Goal: Task Accomplishment & Management: Manage account settings

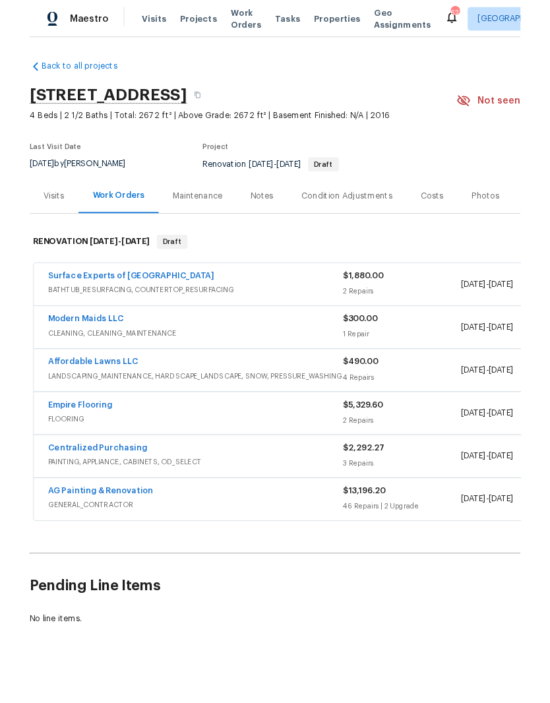
scroll to position [54, 0]
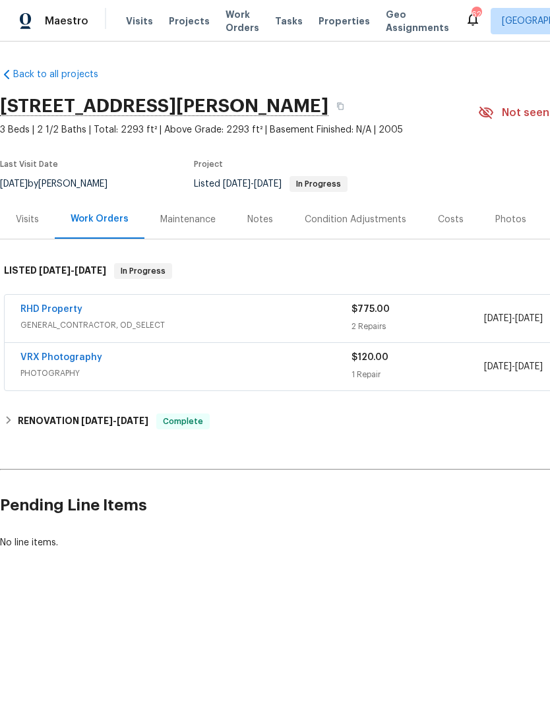
scroll to position [0, -1]
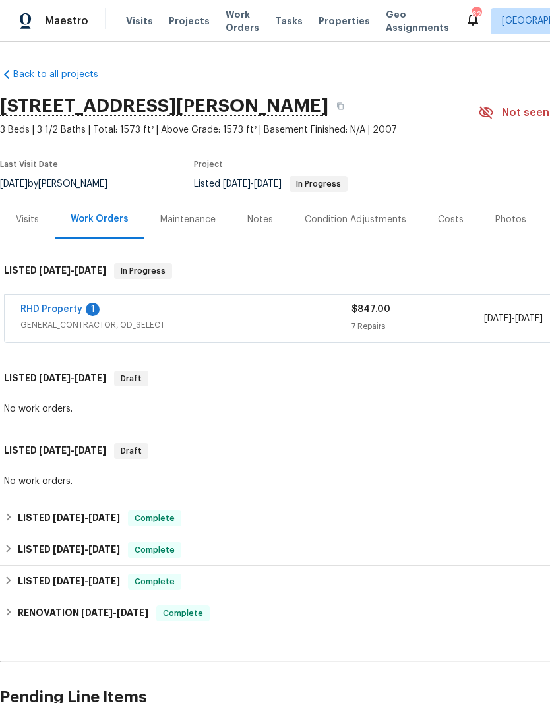
click at [75, 305] on link "RHD Property" at bounding box center [51, 309] width 62 height 9
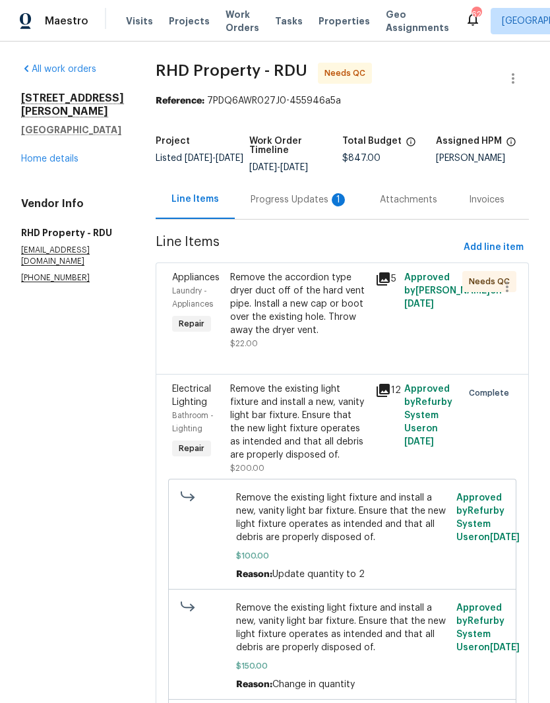
click at [305, 205] on div "Progress Updates 1" at bounding box center [300, 199] width 98 height 13
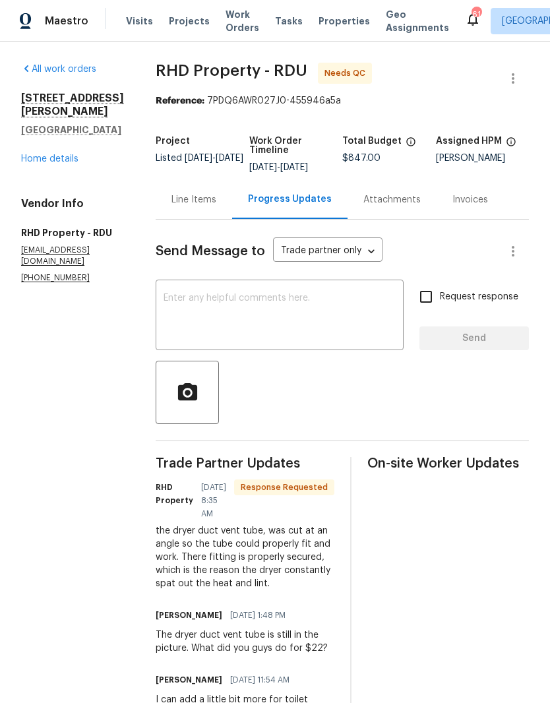
click at [293, 323] on textarea at bounding box center [280, 317] width 232 height 46
type textarea "R"
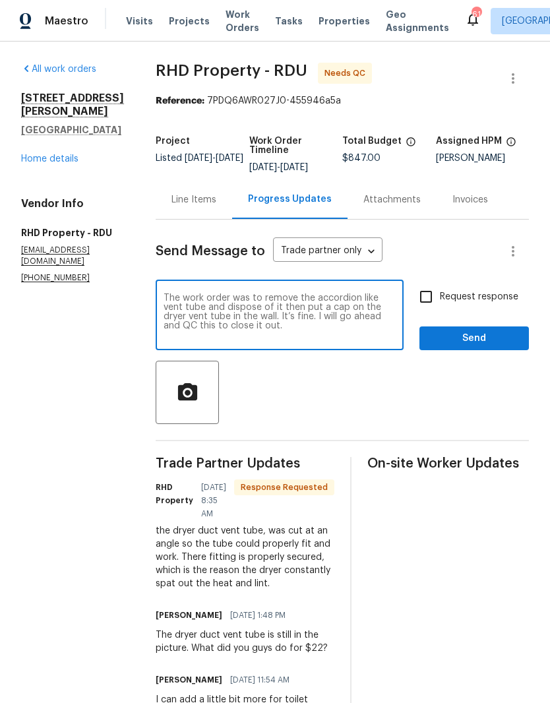
type textarea "The work order was to remove the accordion like vent tube and dispose of it the…"
click at [427, 304] on input "Request response" at bounding box center [426, 297] width 28 height 28
checkbox input "true"
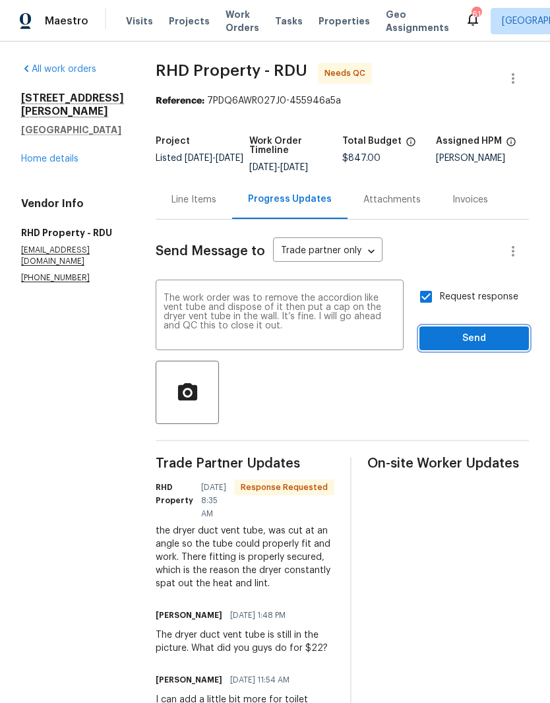
click at [453, 342] on span "Send" at bounding box center [474, 339] width 88 height 16
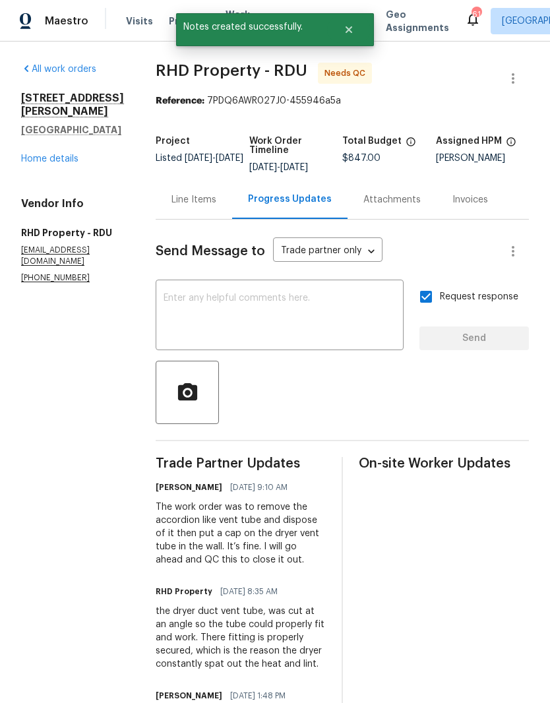
click at [47, 158] on link "Home details" at bounding box center [49, 158] width 57 height 9
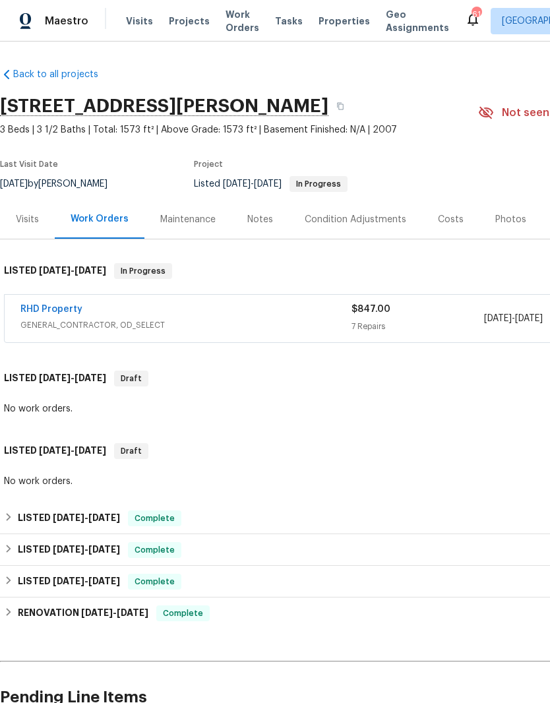
click at [42, 305] on link "RHD Property" at bounding box center [51, 309] width 62 height 9
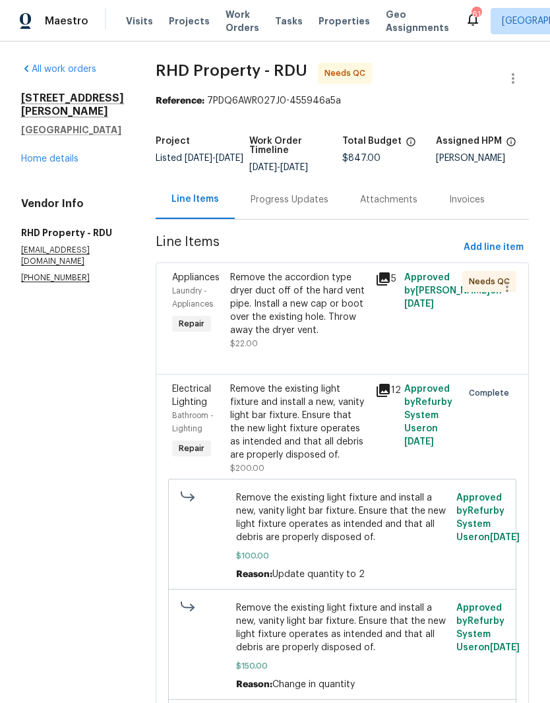
click at [323, 207] on div "Progress Updates" at bounding box center [290, 199] width 78 height 13
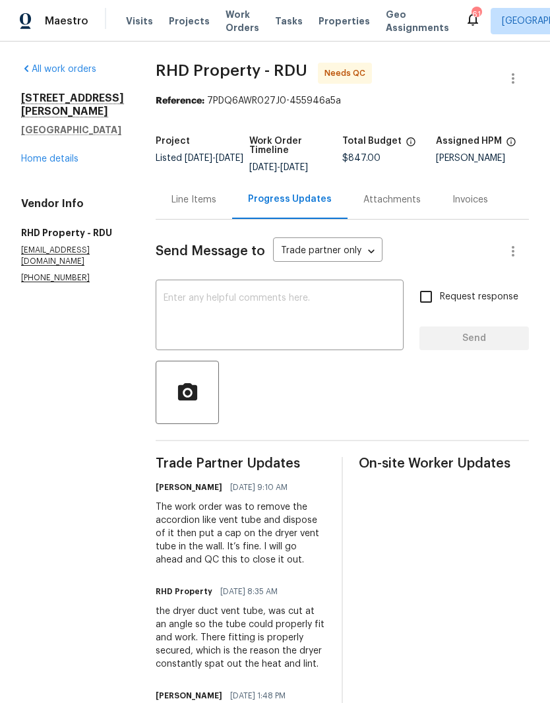
click at [216, 207] on div "Line Items" at bounding box center [194, 199] width 45 height 13
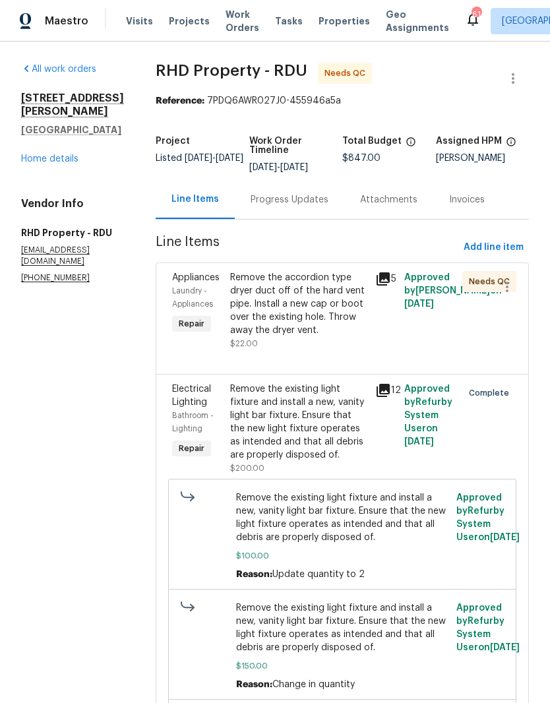
click at [337, 333] on div "Remove the accordion type dryer duct off of the hard vent pipe. Install a new c…" at bounding box center [298, 304] width 137 height 66
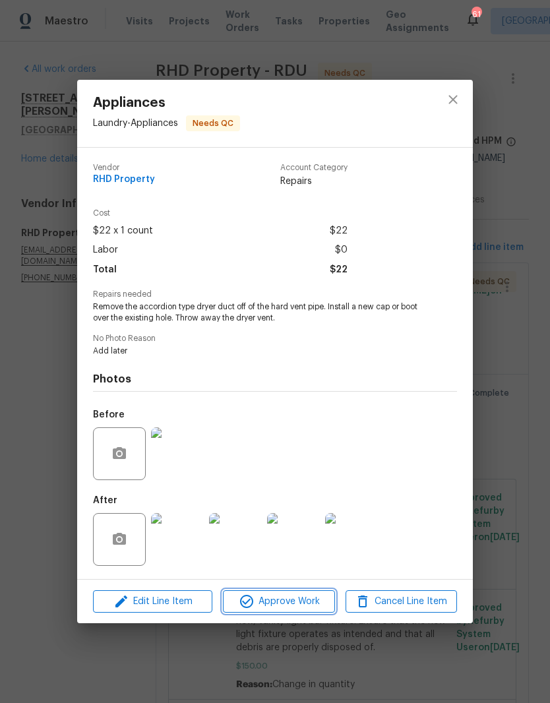
click at [305, 606] on span "Approve Work" at bounding box center [279, 602] width 104 height 16
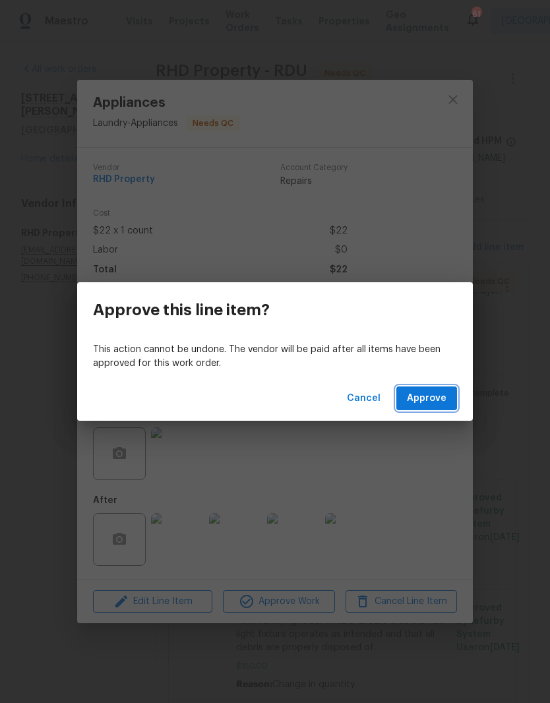
click at [439, 402] on span "Approve" at bounding box center [427, 399] width 40 height 16
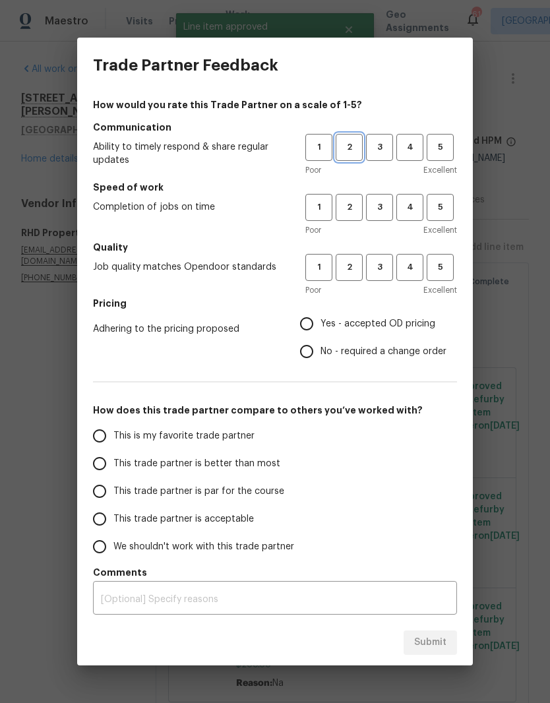
click at [356, 152] on span "2" at bounding box center [349, 147] width 24 height 15
click at [358, 195] on button "2" at bounding box center [349, 207] width 27 height 27
click at [350, 267] on span "2" at bounding box center [349, 267] width 24 height 15
click at [98, 507] on input "This trade partner is acceptable" at bounding box center [100, 519] width 28 height 28
radio input "true"
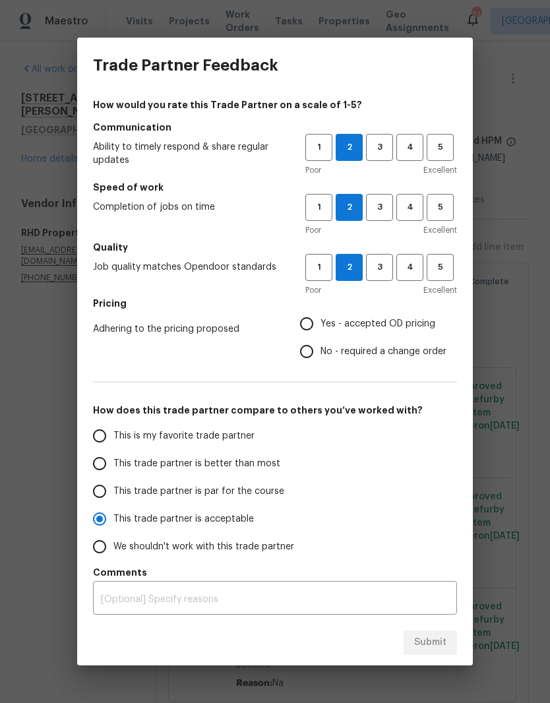
click at [315, 331] on input "Yes - accepted OD pricing" at bounding box center [307, 324] width 28 height 28
click at [428, 632] on button "Submit" at bounding box center [430, 643] width 53 height 24
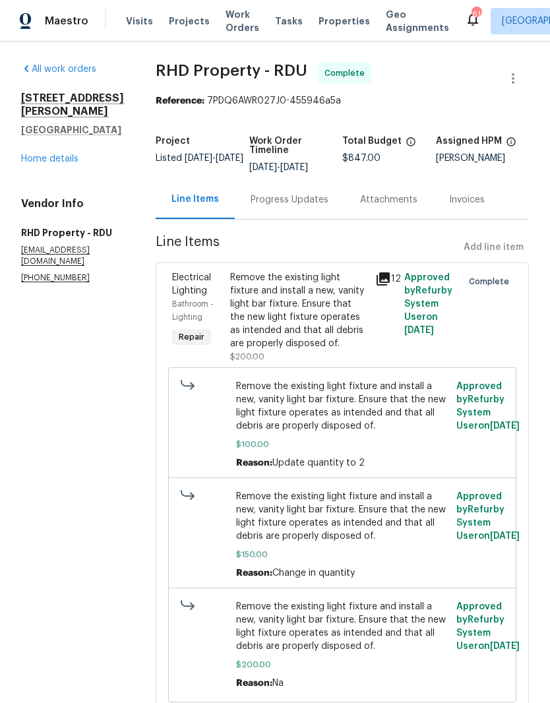
radio input "false"
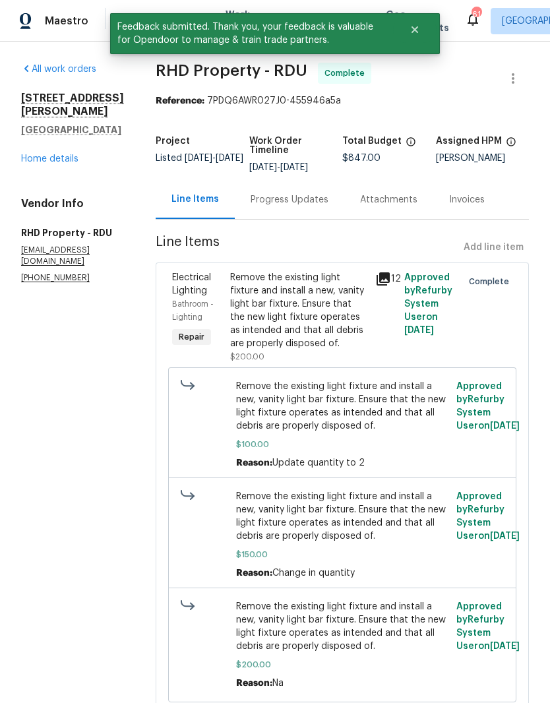
click at [53, 162] on link "Home details" at bounding box center [49, 158] width 57 height 9
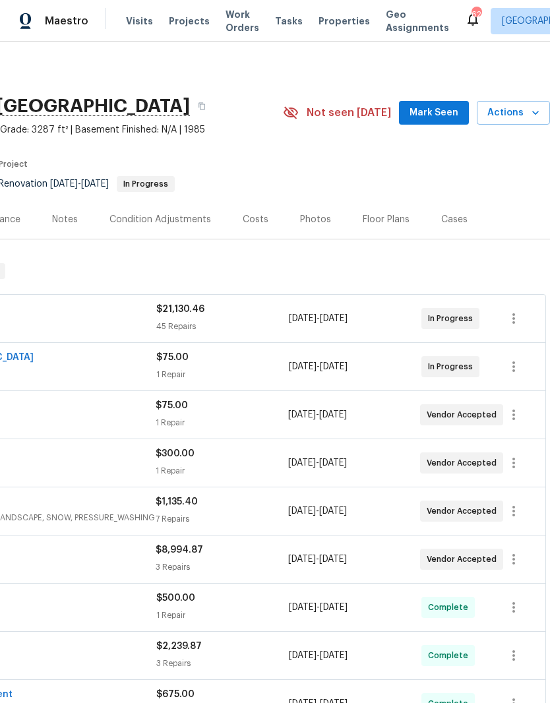
scroll to position [0, 195]
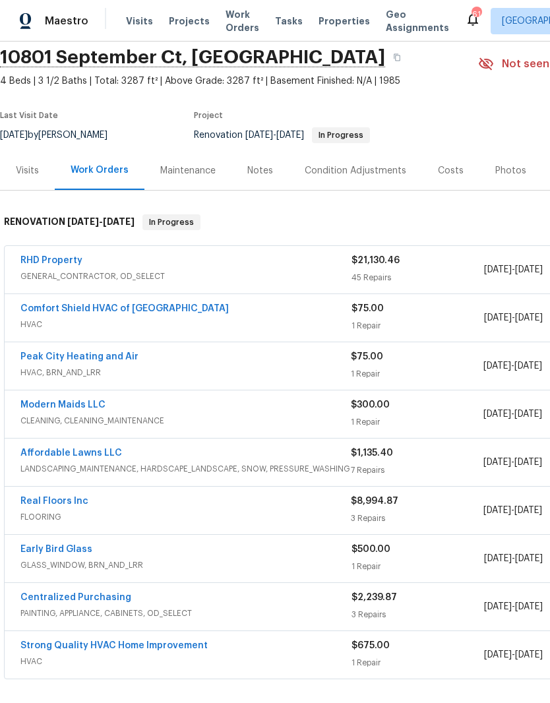
scroll to position [49, 0]
click at [62, 499] on link "Real Floors Inc" at bounding box center [54, 500] width 68 height 9
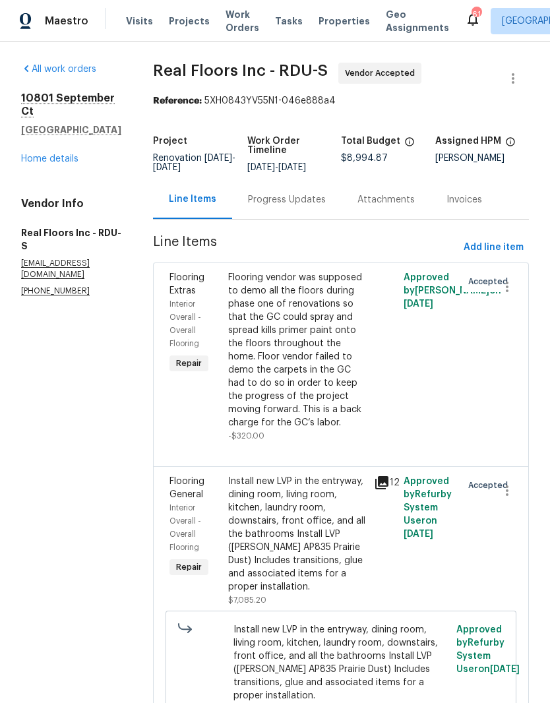
click at [295, 207] on div "Progress Updates" at bounding box center [287, 199] width 78 height 13
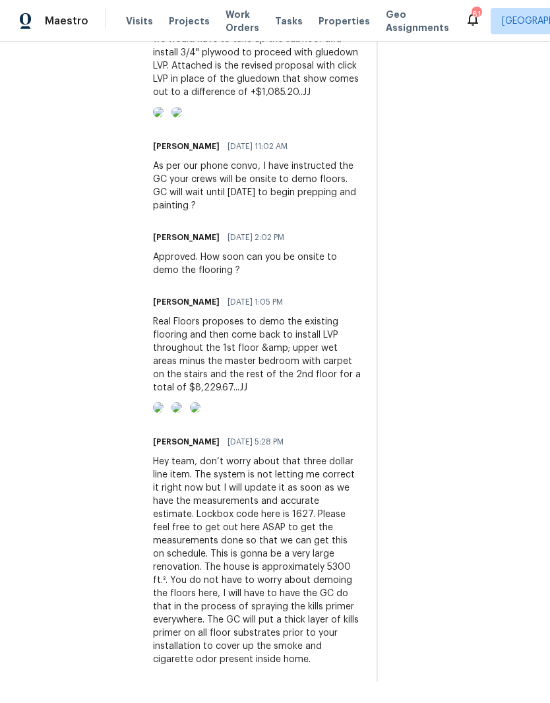
scroll to position [926, 0]
click at [238, 346] on div "Real Floors proposes to demo the existing flooring and then come back to instal…" at bounding box center [257, 354] width 208 height 79
click at [512, 525] on div "On-site Worker Updates" at bounding box center [461, 167] width 135 height 1029
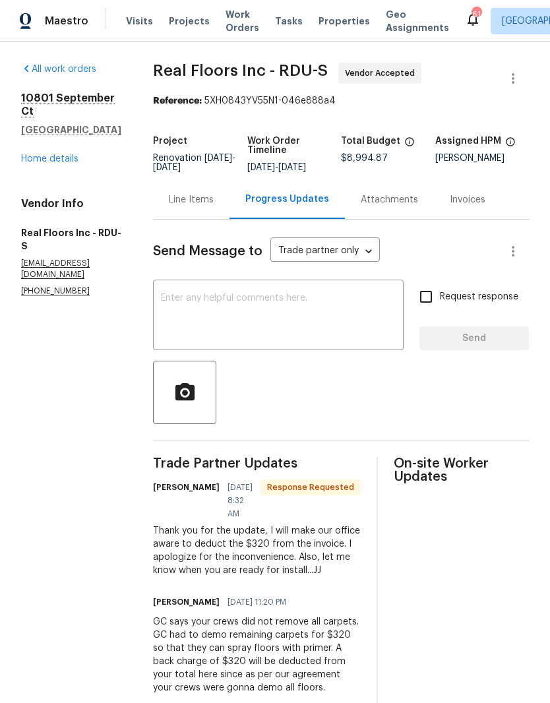
scroll to position [0, 0]
click at [177, 294] on textarea at bounding box center [278, 317] width 235 height 46
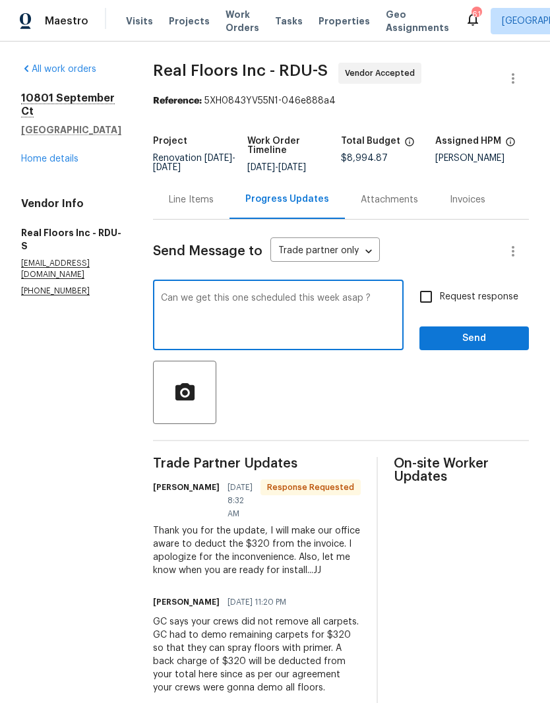
type textarea "Can we get this one scheduled this week asap ?"
click at [433, 283] on input "Request response" at bounding box center [426, 297] width 28 height 28
checkbox input "true"
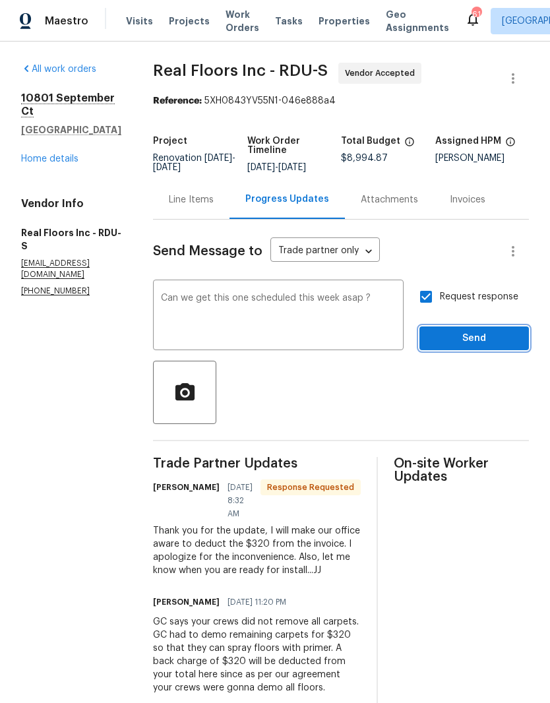
click at [459, 331] on span "Send" at bounding box center [474, 339] width 88 height 16
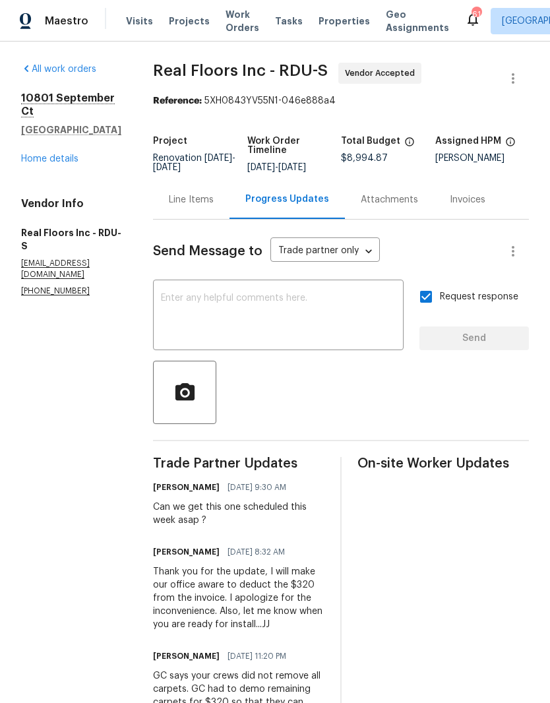
click at [170, 317] on textarea at bounding box center [278, 317] width 235 height 46
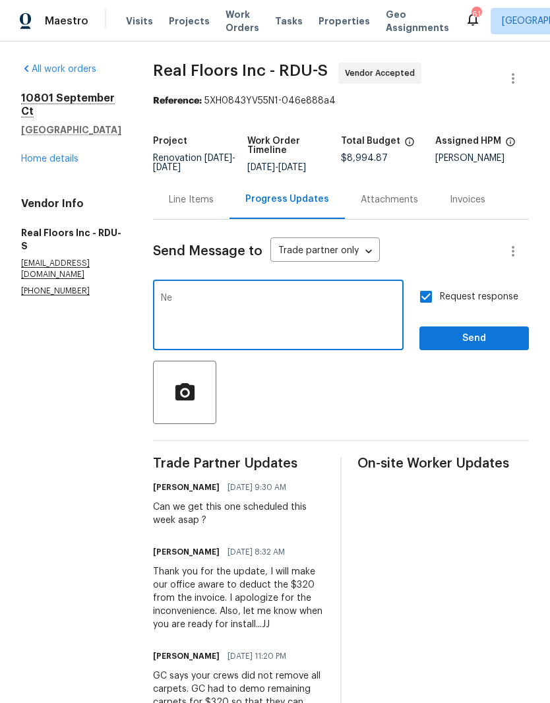
type textarea "N"
click at [308, 401] on div at bounding box center [341, 392] width 376 height 63
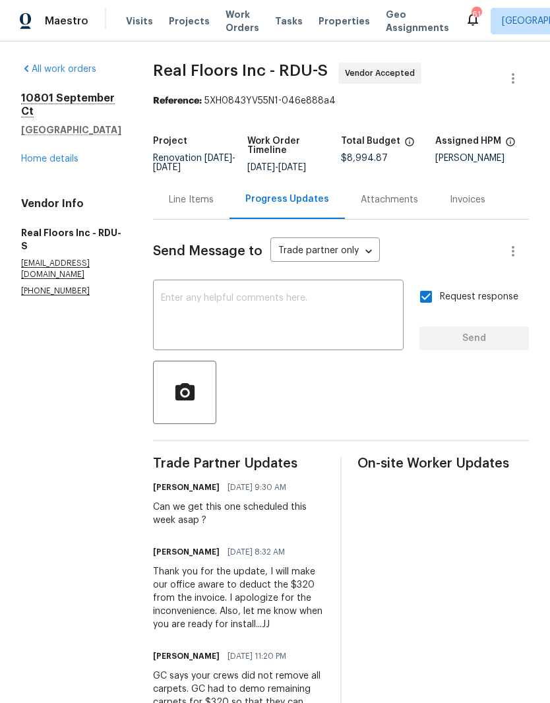
click at [316, 333] on textarea at bounding box center [278, 317] width 235 height 46
click at [307, 400] on div at bounding box center [341, 392] width 376 height 63
click at [62, 154] on link "Home details" at bounding box center [49, 158] width 57 height 9
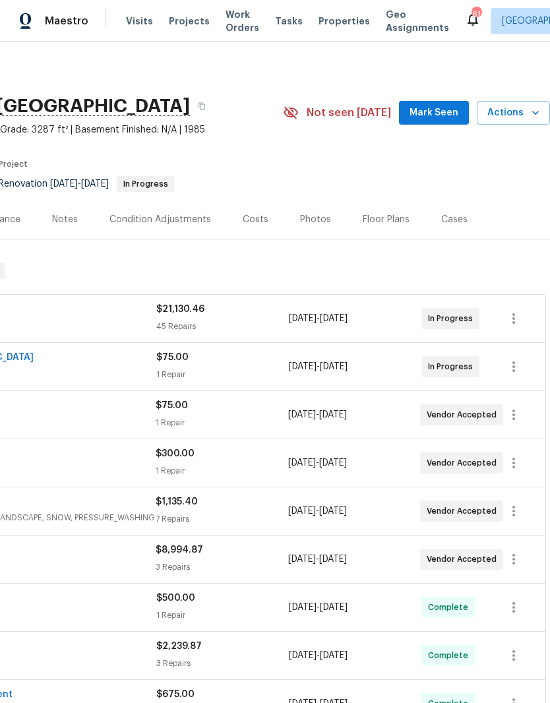
scroll to position [0, 195]
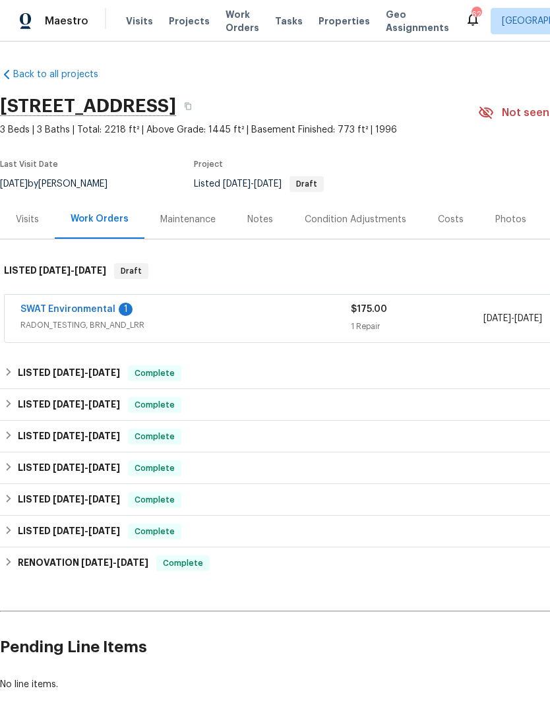
click at [102, 307] on link "SWAT Environmental" at bounding box center [67, 309] width 95 height 9
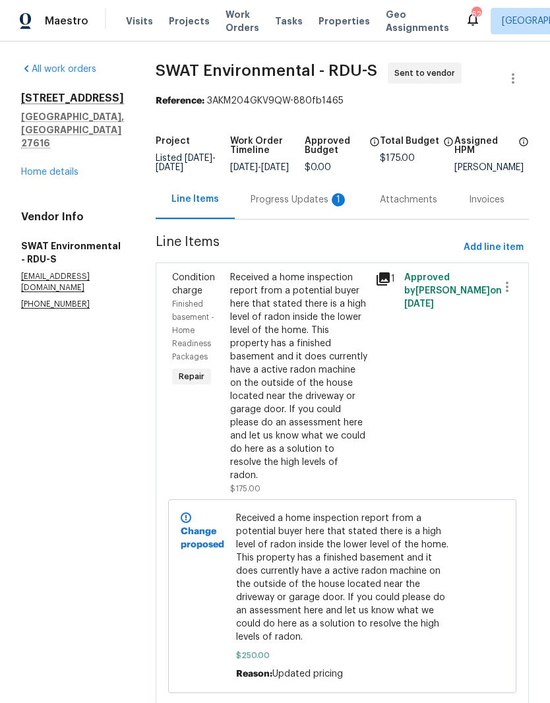
click at [270, 219] on div "Progress Updates 1" at bounding box center [299, 199] width 129 height 39
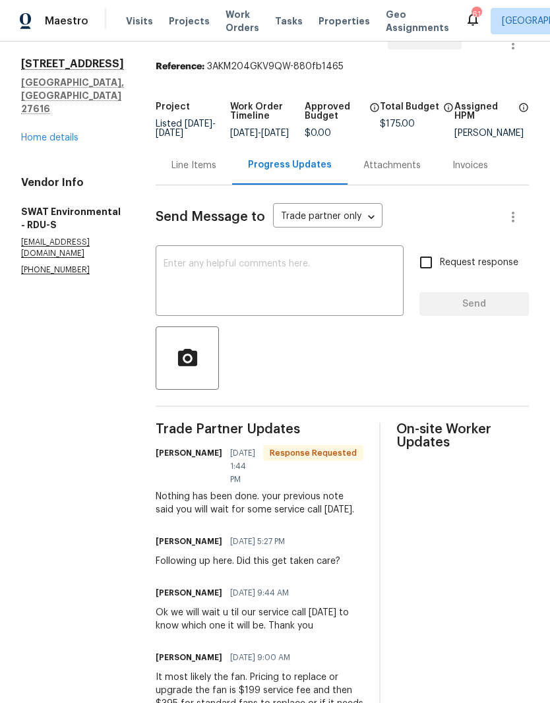
scroll to position [35, 0]
click at [169, 277] on textarea at bounding box center [280, 282] width 232 height 46
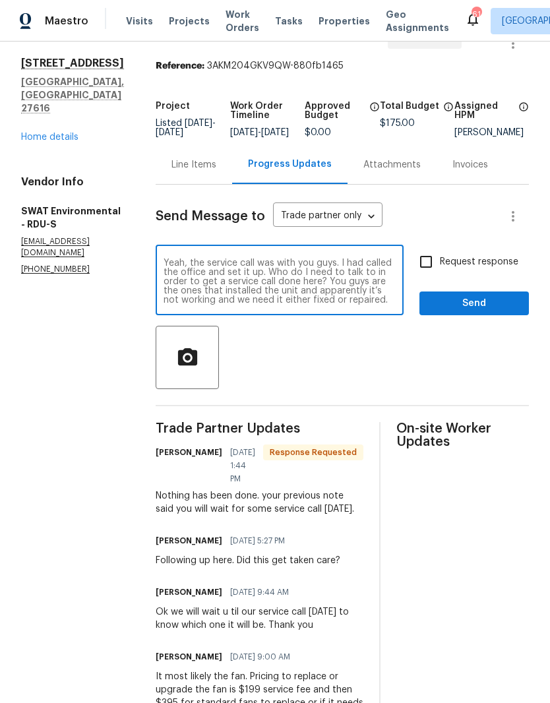
type textarea "Yeah, the service call was with you guys. I had called the office and set it up…"
click at [425, 269] on input "Request response" at bounding box center [426, 262] width 28 height 28
checkbox input "true"
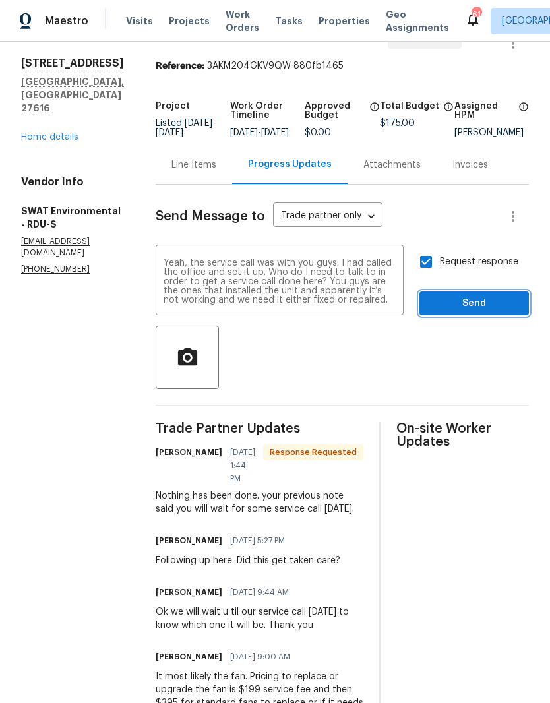
click at [461, 312] on span "Send" at bounding box center [474, 304] width 88 height 16
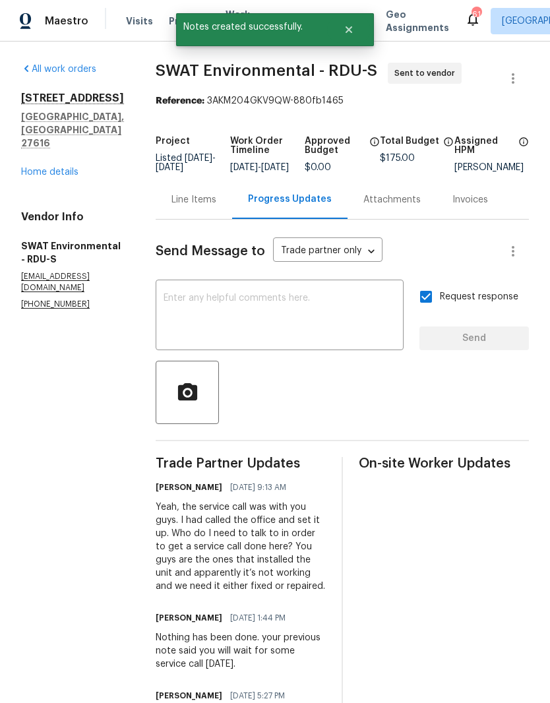
click at [372, 318] on textarea at bounding box center [280, 317] width 232 height 46
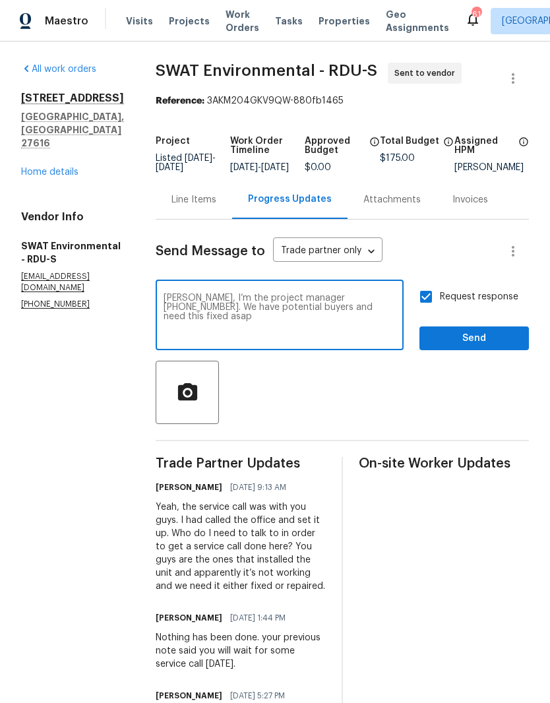
type textarea "Joseph, I’m the project manager 919-857-7933. We have potential buyers and need…"
click at [456, 347] on span "Send" at bounding box center [474, 339] width 88 height 16
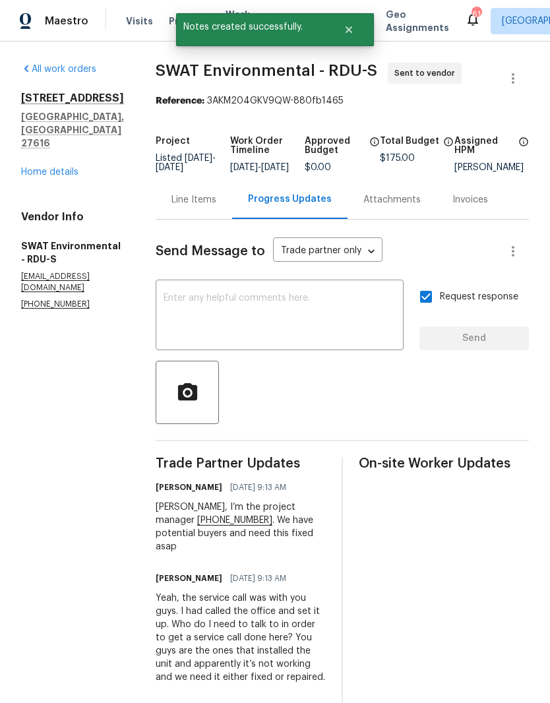
click at [47, 168] on link "Home details" at bounding box center [49, 172] width 57 height 9
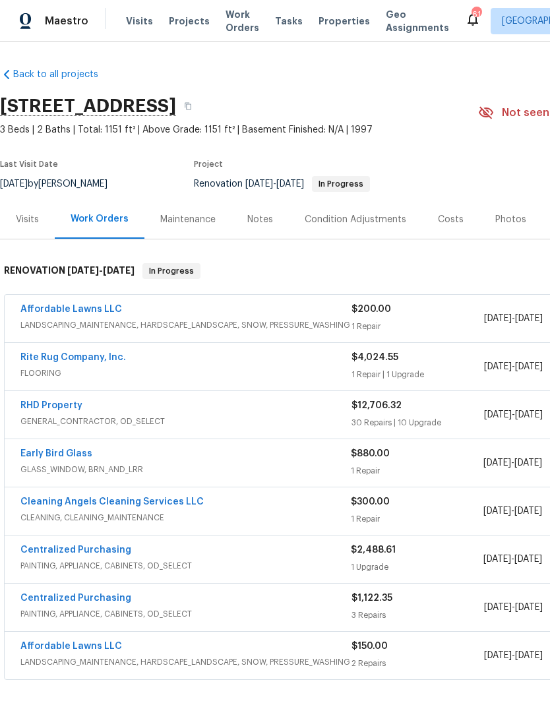
click at [54, 309] on link "Affordable Lawns LLC" at bounding box center [71, 309] width 102 height 9
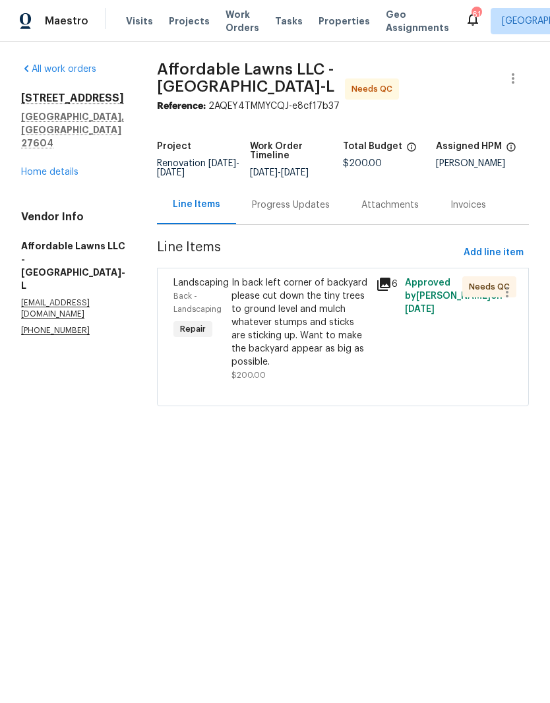
click at [340, 346] on div "In back left corner of backyard please cut down the tiny trees to ground level …" at bounding box center [300, 322] width 137 height 92
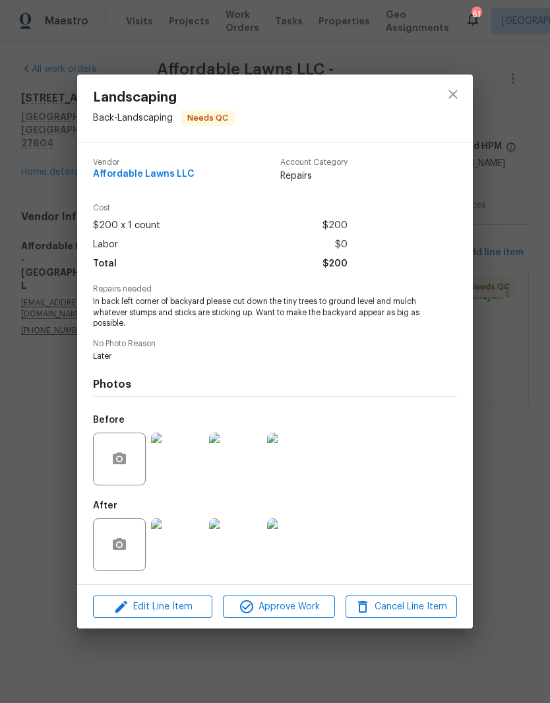
click at [181, 546] on img at bounding box center [177, 545] width 53 height 53
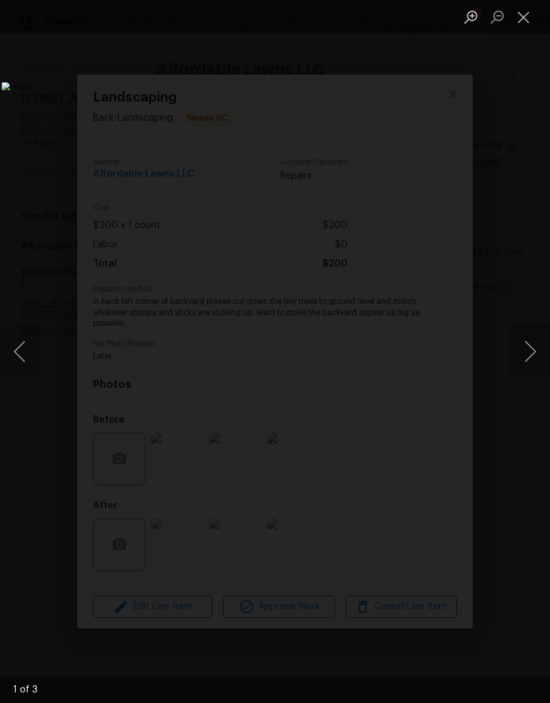
click at [529, 348] on button "Next image" at bounding box center [531, 351] width 40 height 53
click at [527, 344] on button "Next image" at bounding box center [531, 351] width 40 height 53
click at [526, 343] on button "Next image" at bounding box center [531, 351] width 40 height 53
click at [529, 356] on button "Next image" at bounding box center [531, 351] width 40 height 53
click at [526, 352] on button "Next image" at bounding box center [531, 351] width 40 height 53
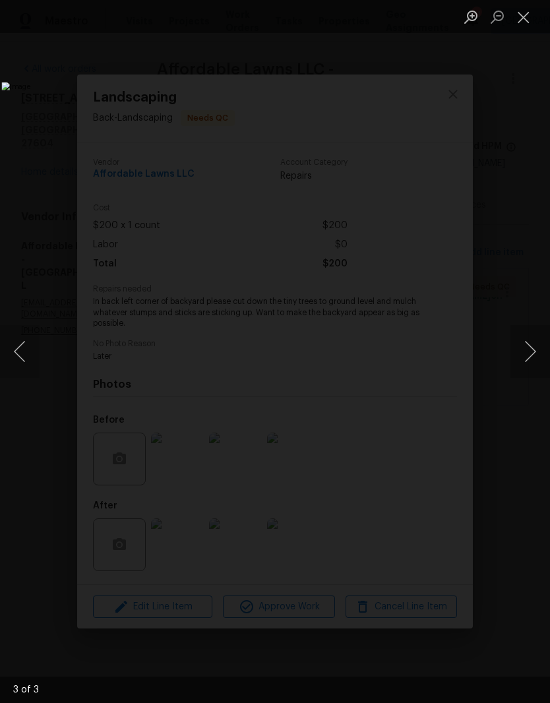
click at [521, 22] on button "Close lightbox" at bounding box center [524, 16] width 26 height 23
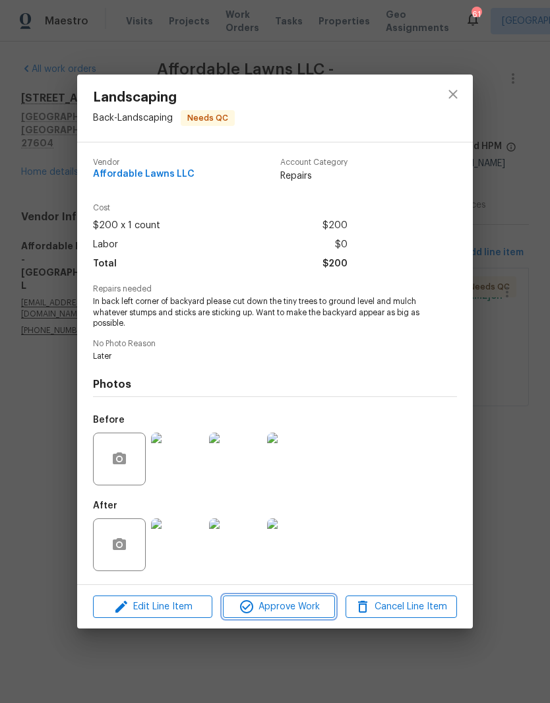
click at [300, 606] on span "Approve Work" at bounding box center [279, 607] width 104 height 16
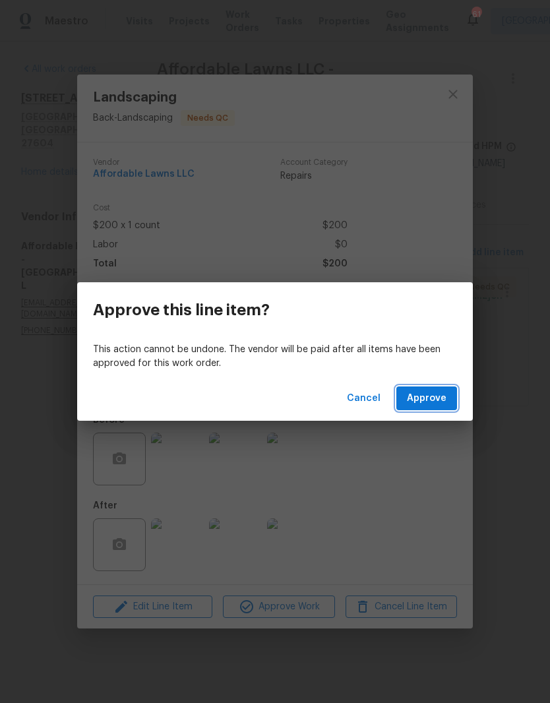
click at [433, 401] on span "Approve" at bounding box center [427, 399] width 40 height 16
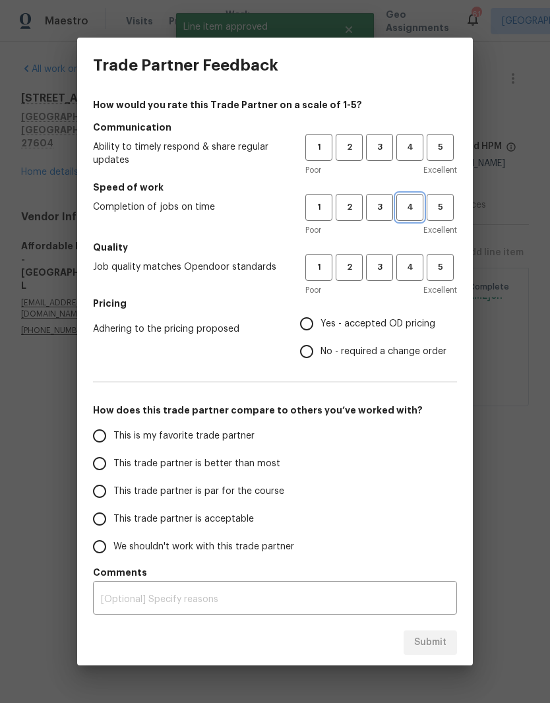
click at [412, 210] on span "4" at bounding box center [410, 207] width 24 height 15
click at [383, 154] on span "3" at bounding box center [380, 147] width 24 height 15
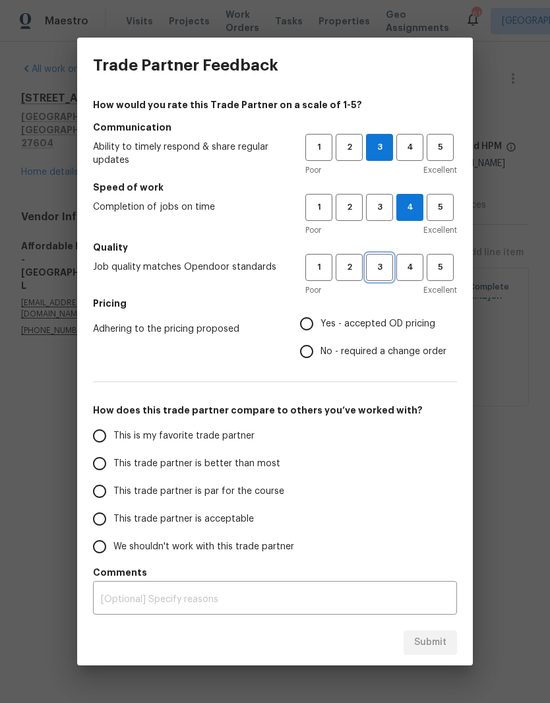
click at [382, 267] on span "3" at bounding box center [380, 267] width 24 height 15
click at [409, 325] on span "Yes - accepted OD pricing" at bounding box center [378, 324] width 115 height 14
click at [321, 325] on input "Yes - accepted OD pricing" at bounding box center [307, 324] width 28 height 28
radio input "true"
click at [105, 465] on input "This trade partner is better than most" at bounding box center [100, 464] width 28 height 28
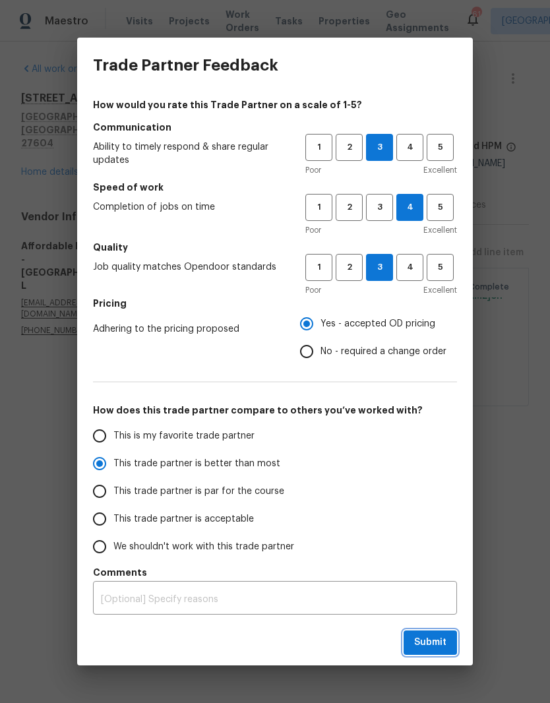
click at [447, 639] on button "Submit" at bounding box center [430, 643] width 53 height 24
radio input "true"
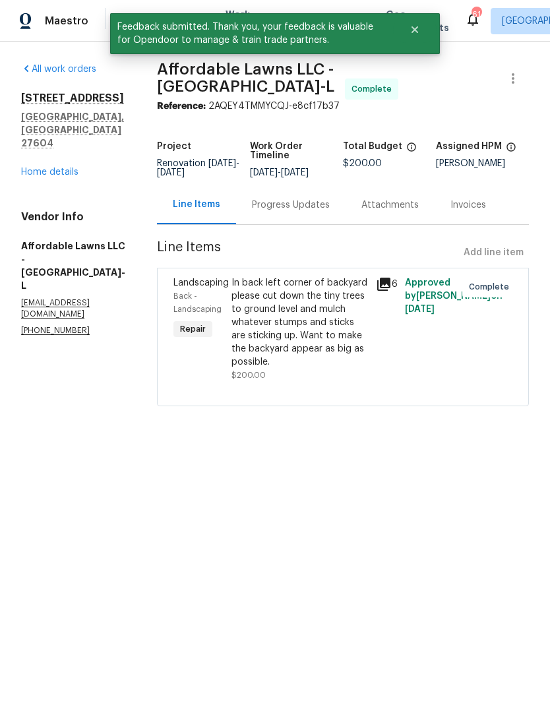
radio input "false"
click at [50, 168] on link "Home details" at bounding box center [49, 172] width 57 height 9
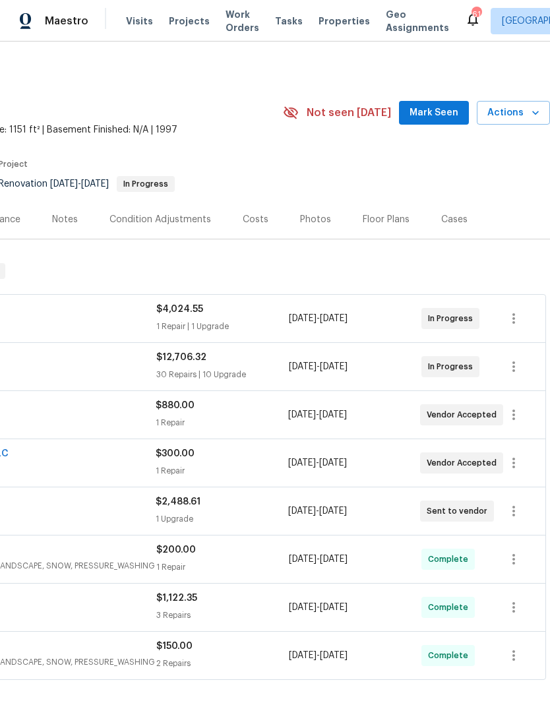
scroll to position [0, 195]
click at [523, 113] on span "Actions" at bounding box center [514, 113] width 52 height 16
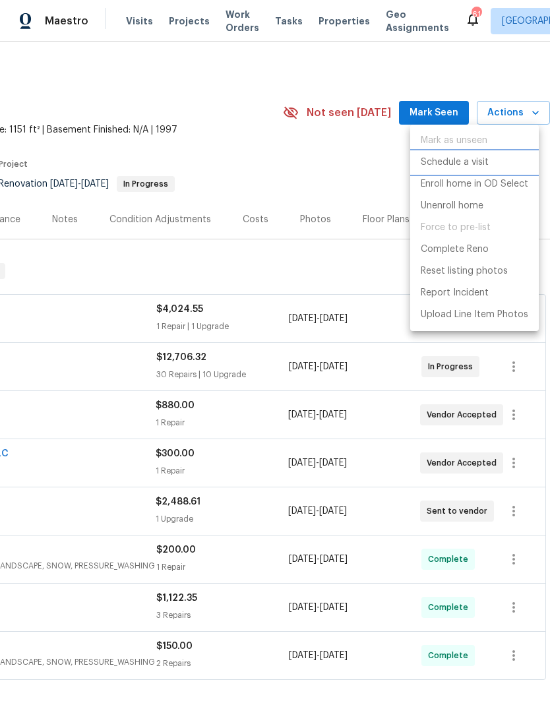
click at [465, 164] on p "Schedule a visit" at bounding box center [455, 163] width 68 height 14
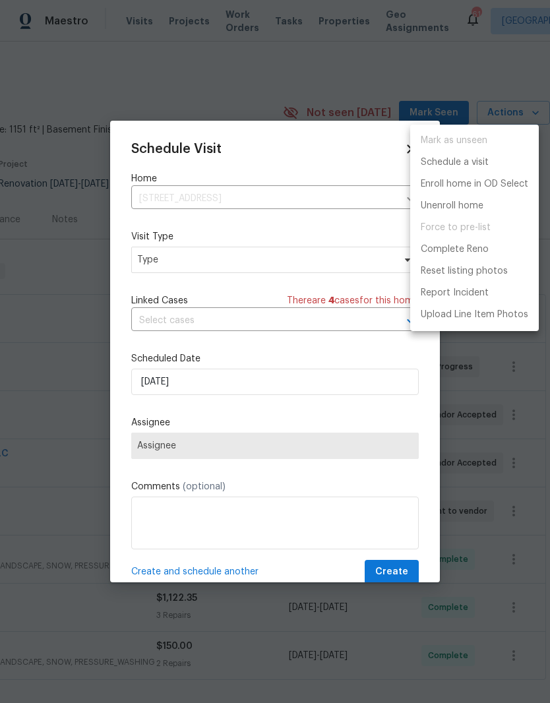
click at [304, 189] on div at bounding box center [275, 351] width 550 height 703
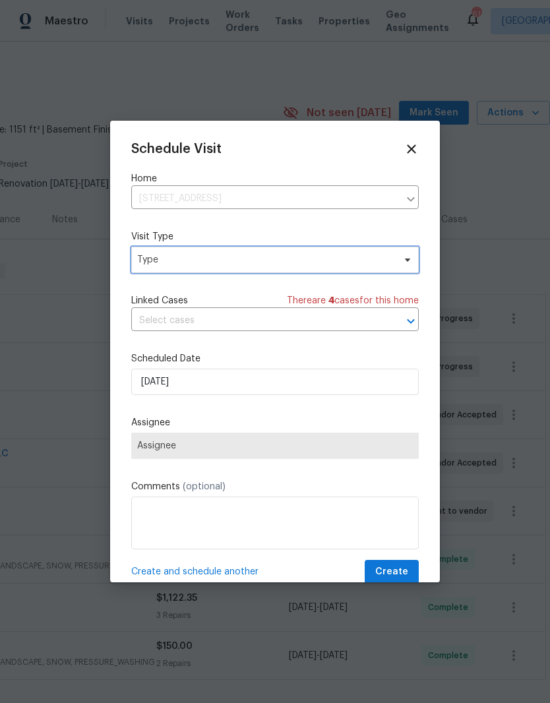
click at [319, 259] on span "Type" at bounding box center [265, 259] width 257 height 13
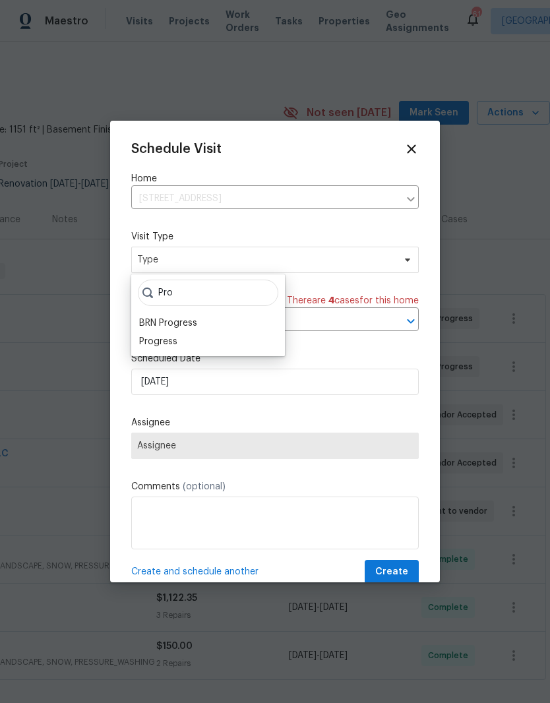
type input "Pro"
click at [151, 344] on div "Progress" at bounding box center [158, 341] width 38 height 13
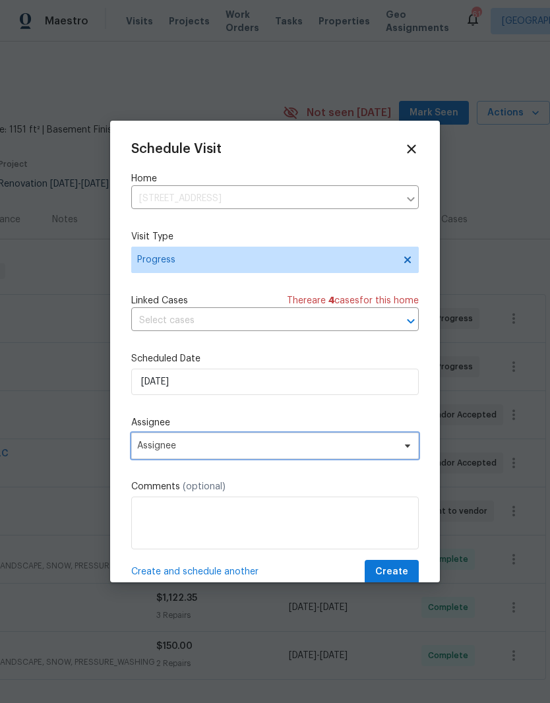
click at [153, 451] on span "Assignee" at bounding box center [266, 446] width 259 height 11
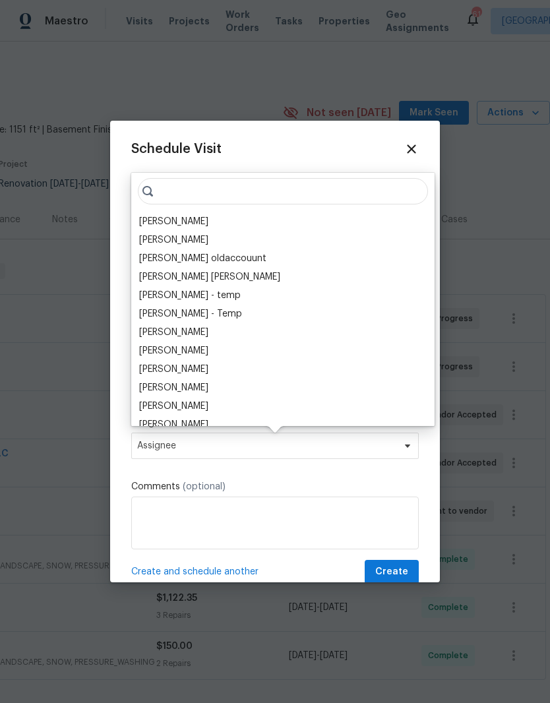
click at [154, 222] on div "[PERSON_NAME]" at bounding box center [173, 221] width 69 height 13
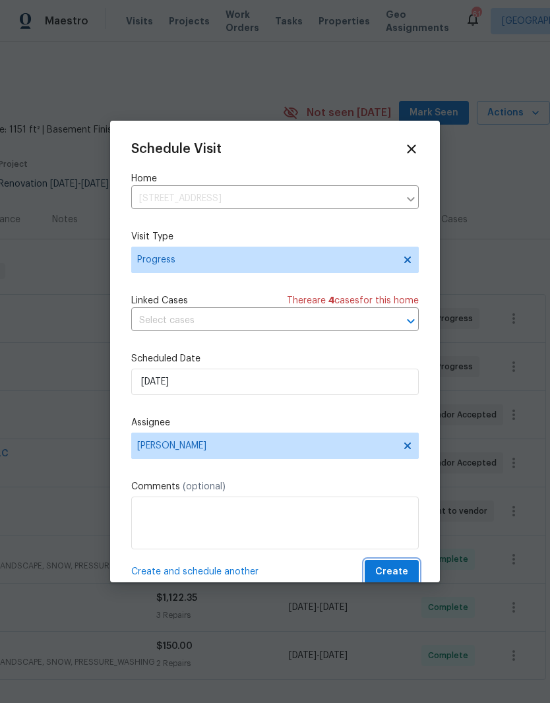
click at [402, 572] on span "Create" at bounding box center [391, 572] width 33 height 16
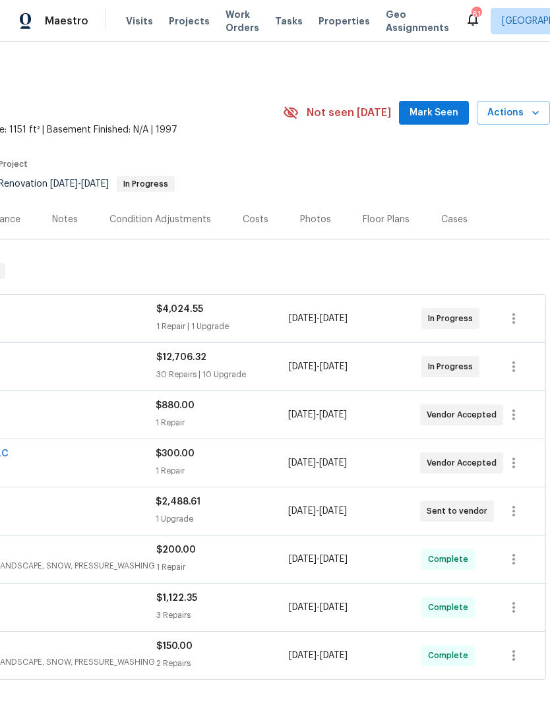
click at [522, 110] on span "Actions" at bounding box center [514, 113] width 52 height 16
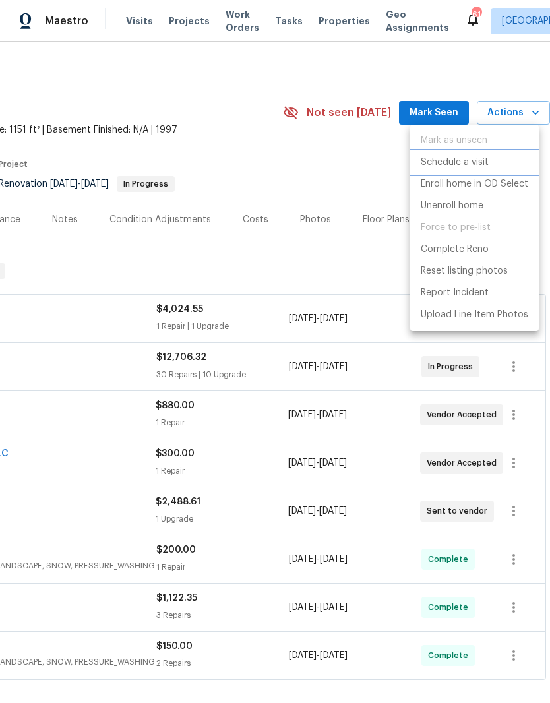
click at [469, 161] on p "Schedule a visit" at bounding box center [455, 163] width 68 height 14
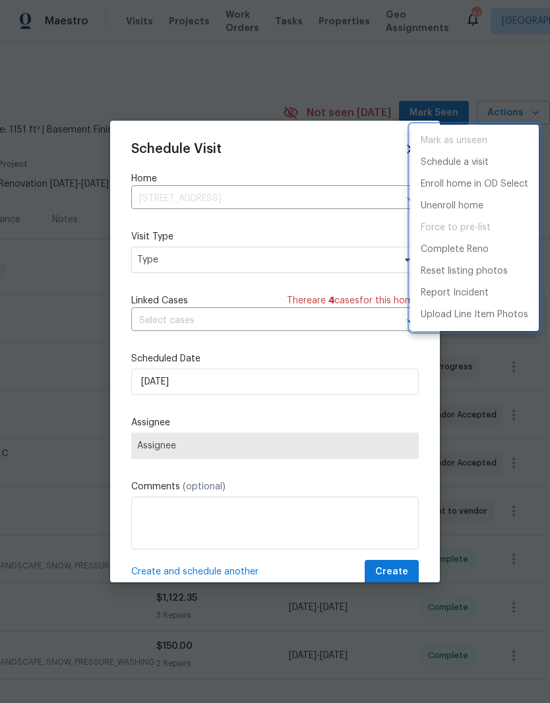
click at [164, 260] on div at bounding box center [275, 351] width 550 height 703
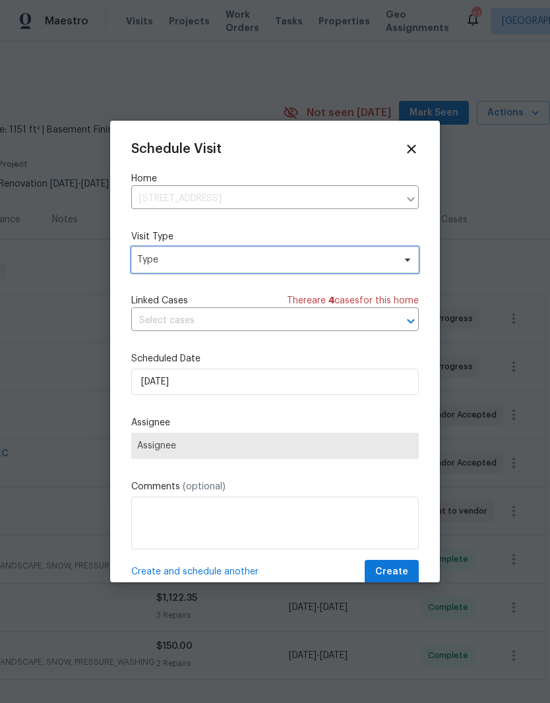
click at [159, 269] on span "Type" at bounding box center [275, 260] width 288 height 26
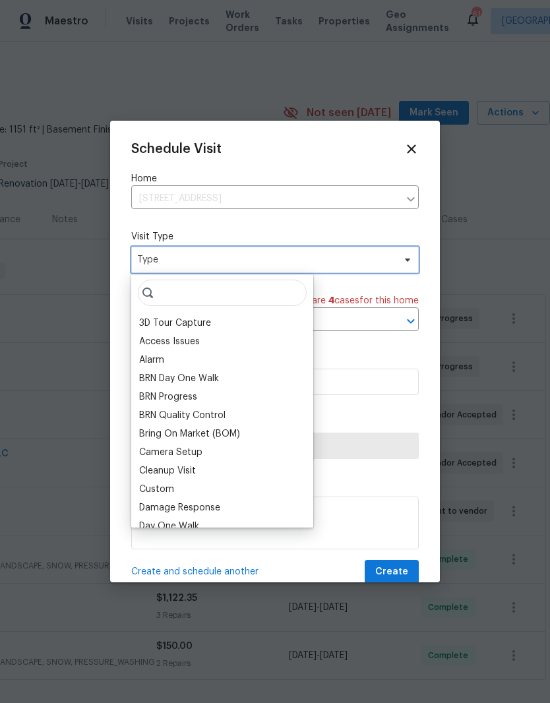
click at [156, 267] on span "Type" at bounding box center [265, 259] width 257 height 13
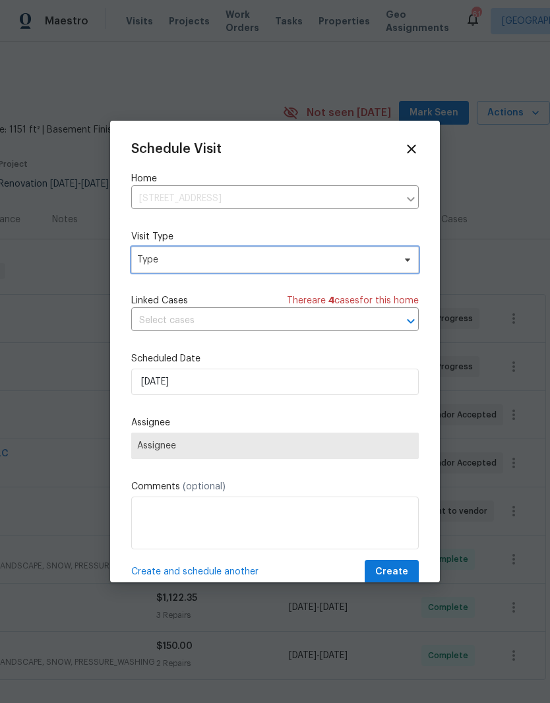
click at [156, 265] on span "Type" at bounding box center [265, 259] width 257 height 13
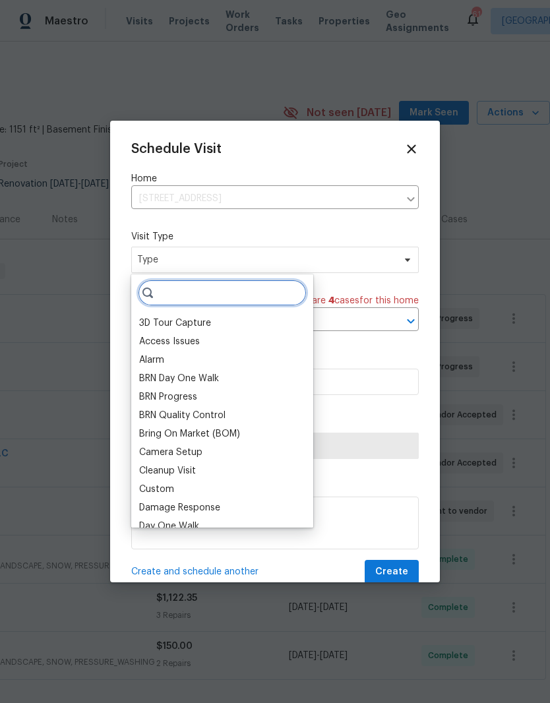
click at [189, 297] on input "search" at bounding box center [222, 293] width 169 height 26
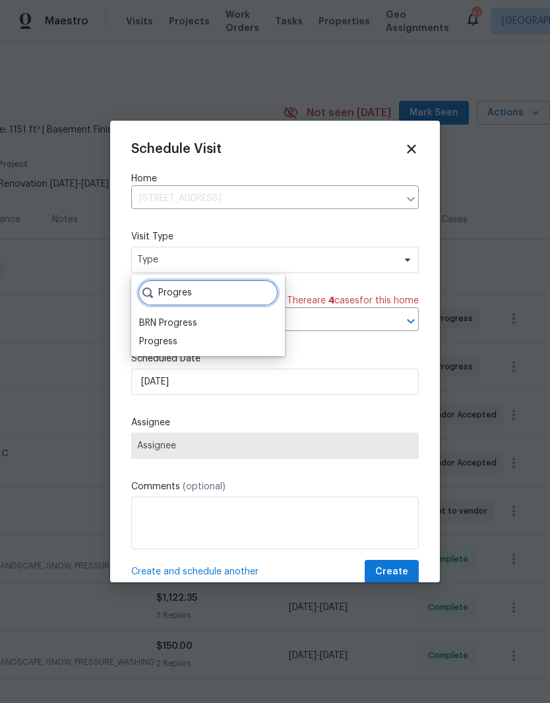
type input "Progres"
click at [158, 338] on div "Progress" at bounding box center [158, 341] width 38 height 13
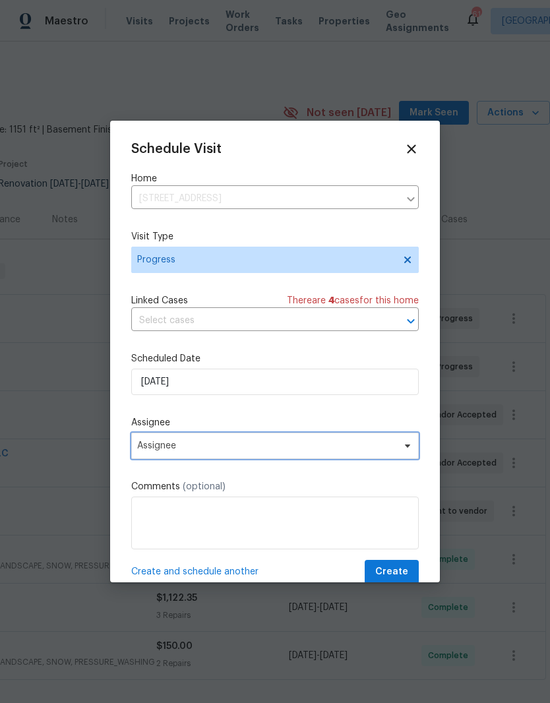
click at [165, 451] on span "Assignee" at bounding box center [266, 446] width 259 height 11
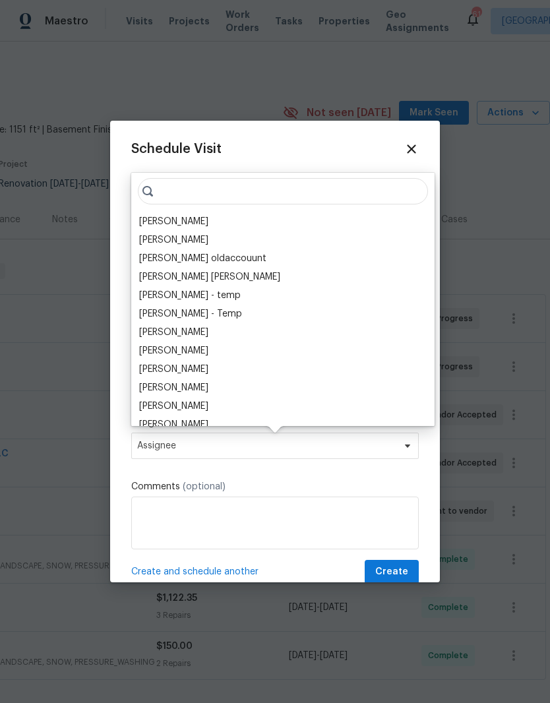
click at [152, 217] on div "[PERSON_NAME]" at bounding box center [173, 221] width 69 height 13
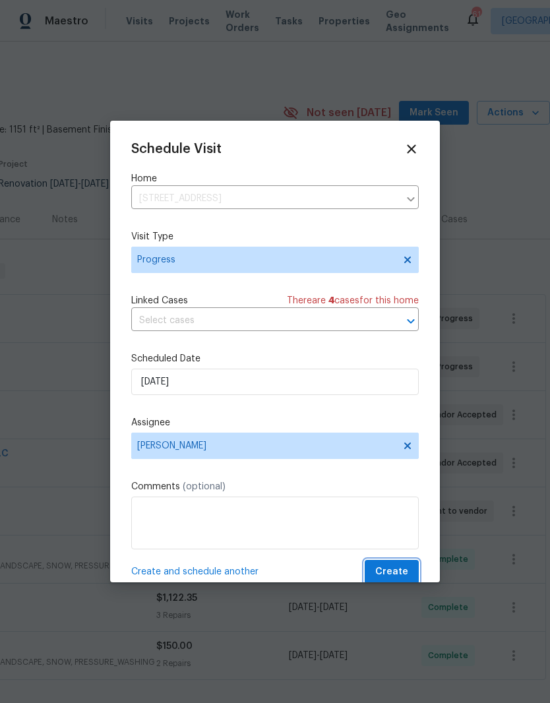
click at [402, 568] on span "Create" at bounding box center [391, 572] width 33 height 16
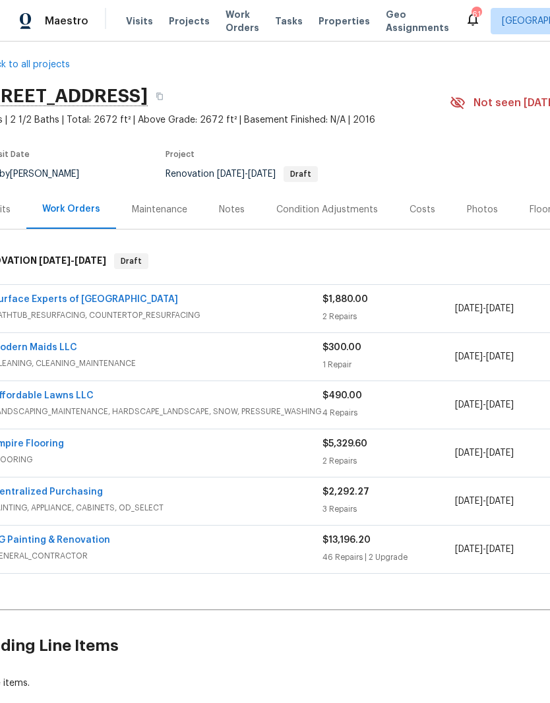
scroll to position [12, 33]
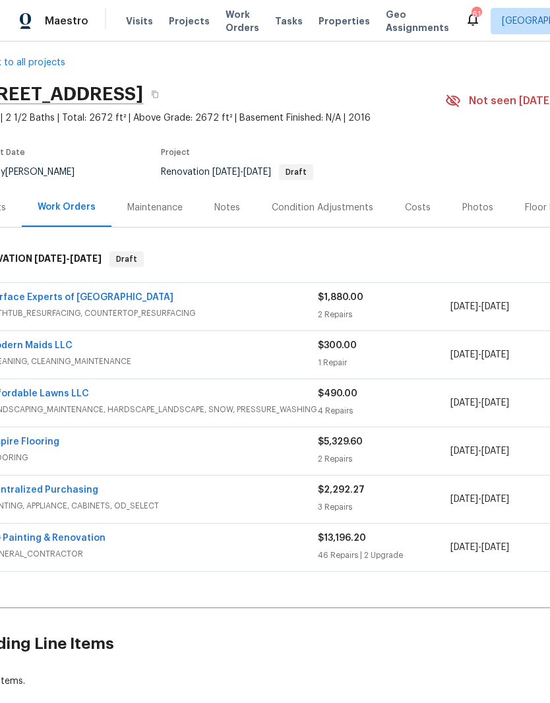
click at [75, 534] on link "AG Painting & Renovation" at bounding box center [46, 538] width 118 height 9
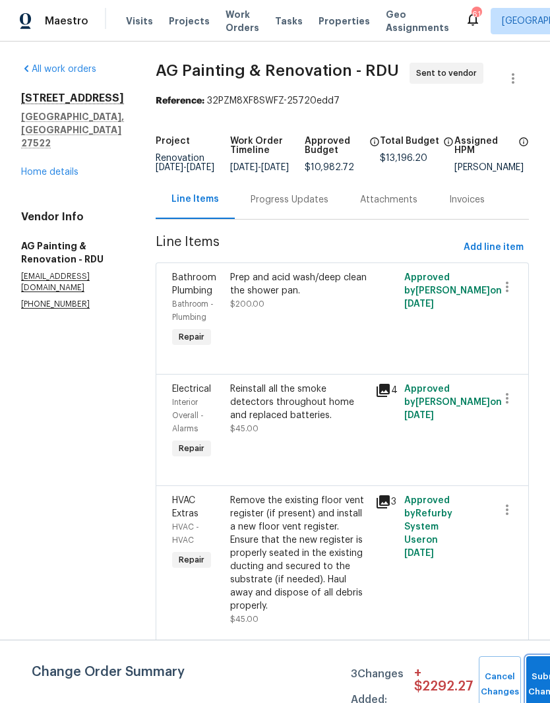
click at [545, 667] on button "Submit Changes" at bounding box center [548, 685] width 42 height 57
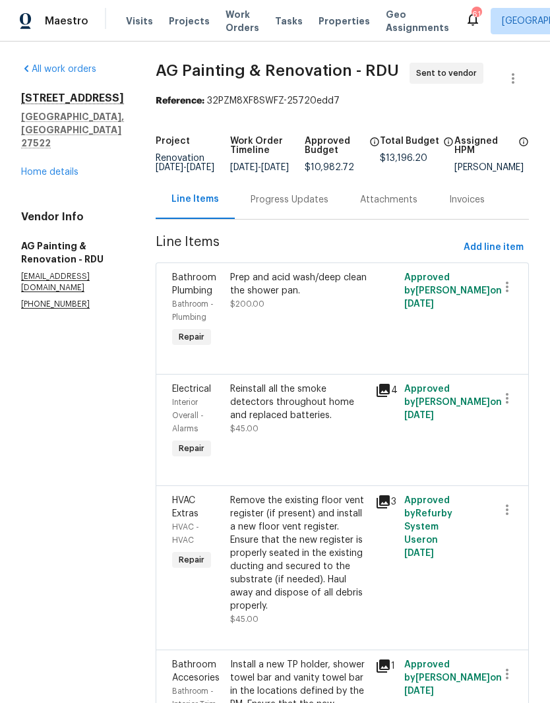
click at [61, 168] on link "Home details" at bounding box center [49, 172] width 57 height 9
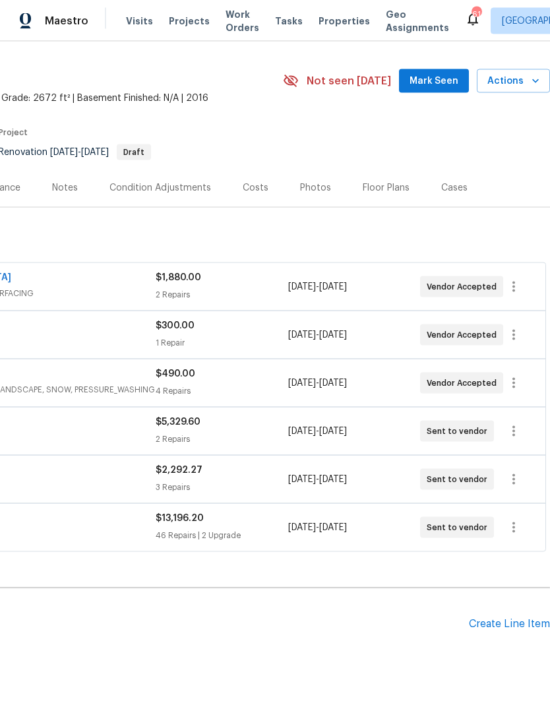
scroll to position [30, 0]
click at [515, 520] on icon "button" at bounding box center [514, 528] width 16 height 16
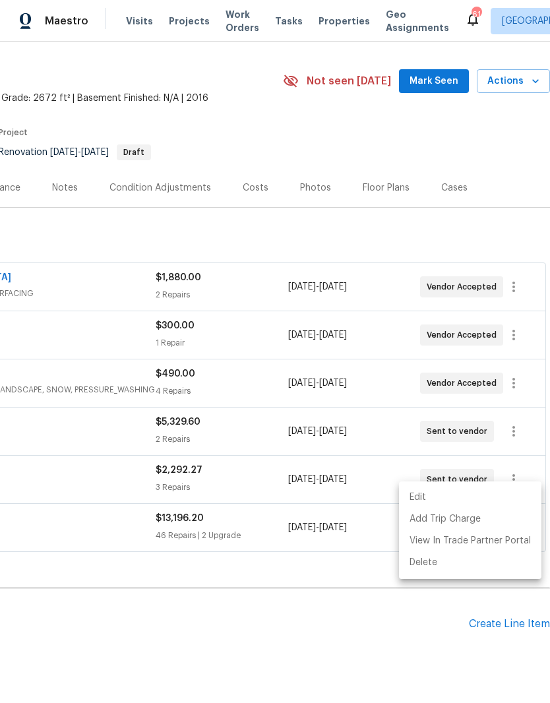
click at [475, 494] on li "Edit" at bounding box center [470, 498] width 143 height 22
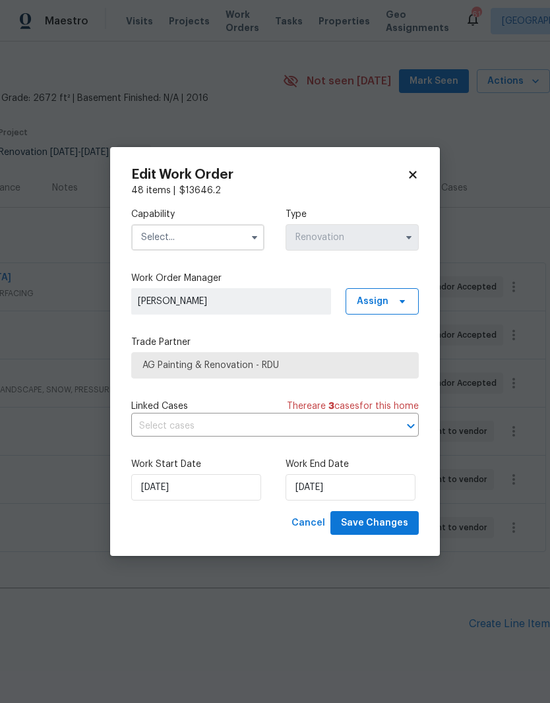
click at [195, 236] on input "text" at bounding box center [197, 237] width 133 height 26
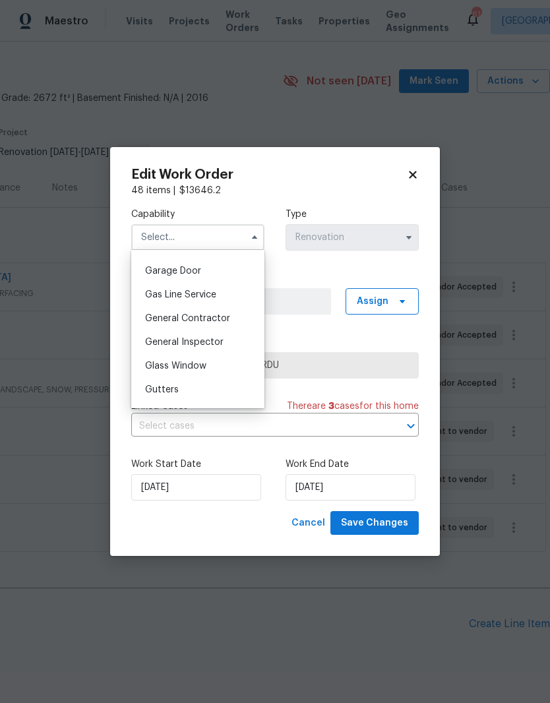
scroll to position [583, 0]
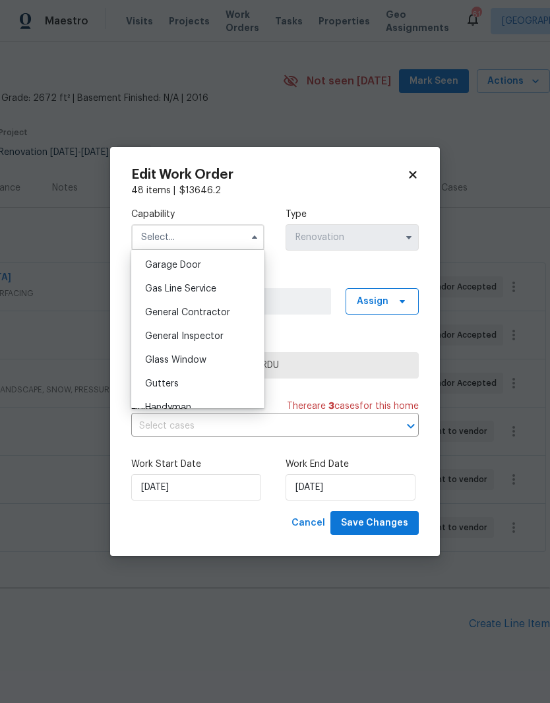
click at [211, 314] on span "General Contractor" at bounding box center [187, 312] width 85 height 9
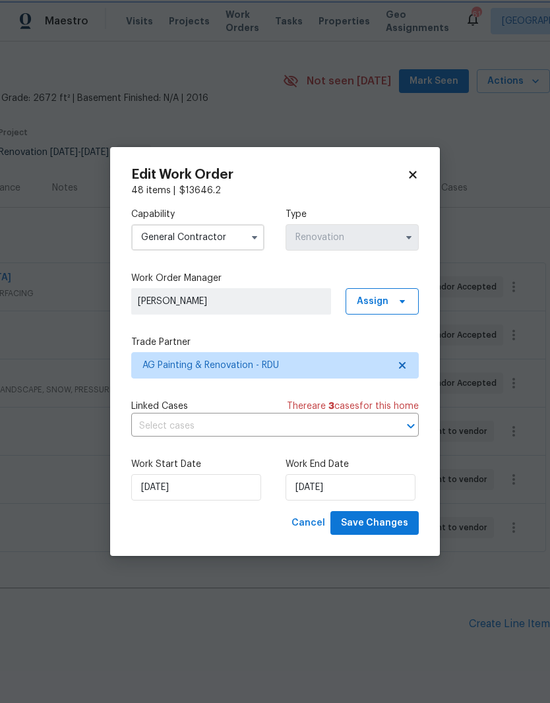
type input "General Contractor"
click at [372, 527] on span "Save Changes" at bounding box center [374, 523] width 67 height 16
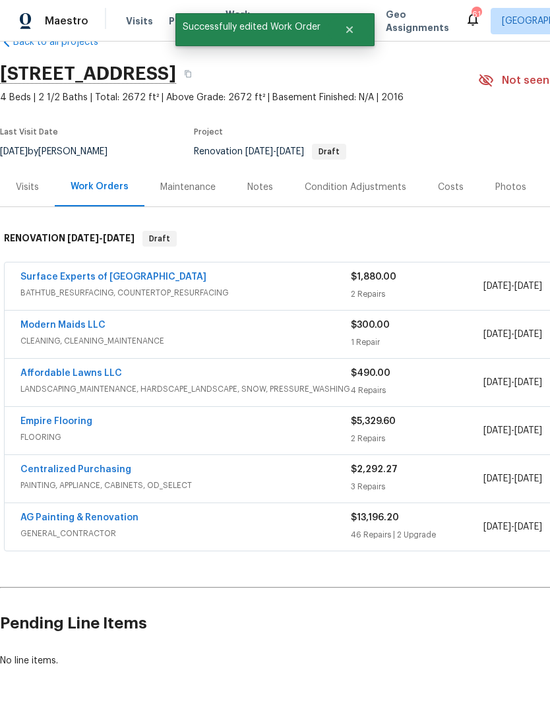
scroll to position [32, 0]
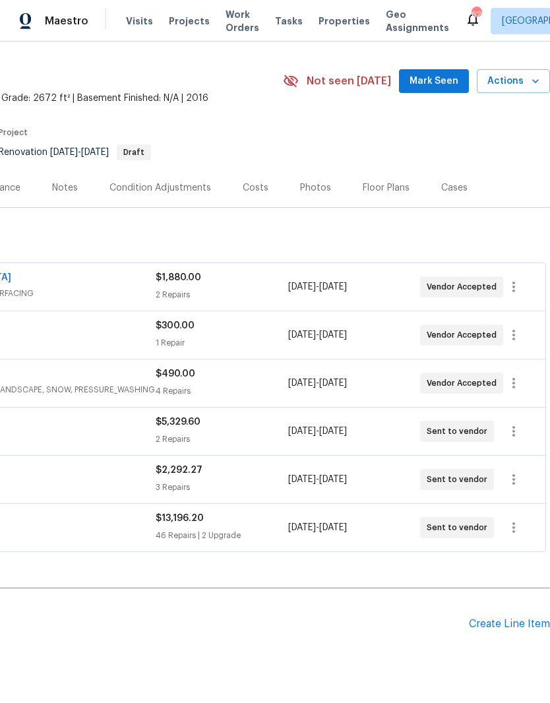
scroll to position [32, 195]
click at [517, 531] on icon "button" at bounding box center [514, 528] width 16 height 16
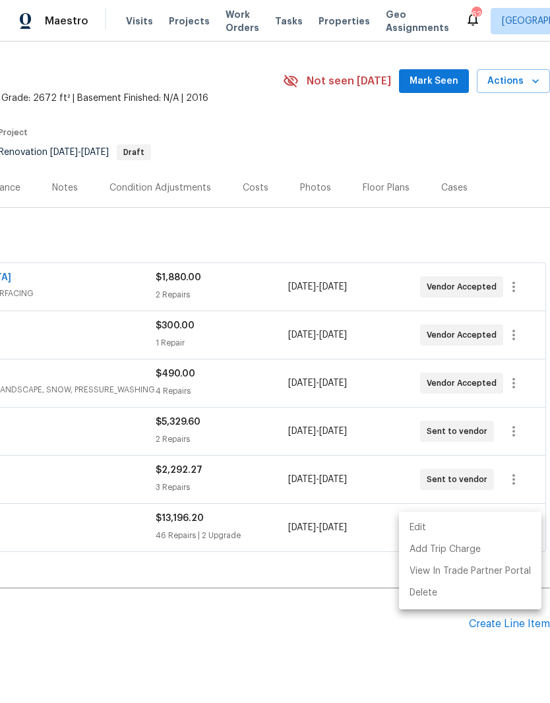
click at [474, 527] on li "Edit" at bounding box center [470, 528] width 143 height 22
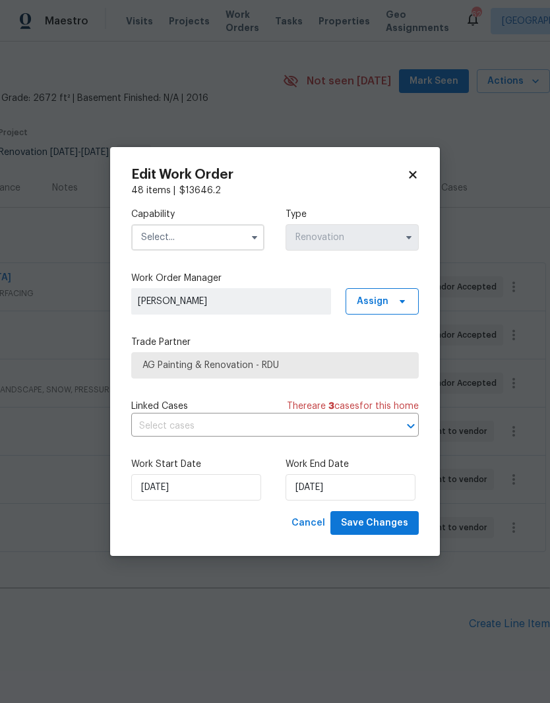
click at [210, 249] on input "text" at bounding box center [197, 237] width 133 height 26
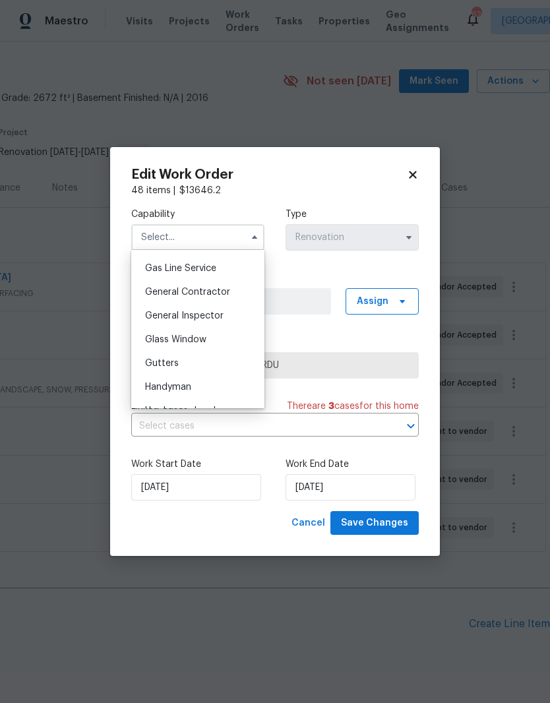
scroll to position [603, 0]
click at [227, 291] on span "General Contractor" at bounding box center [187, 292] width 85 height 9
type input "General Contractor"
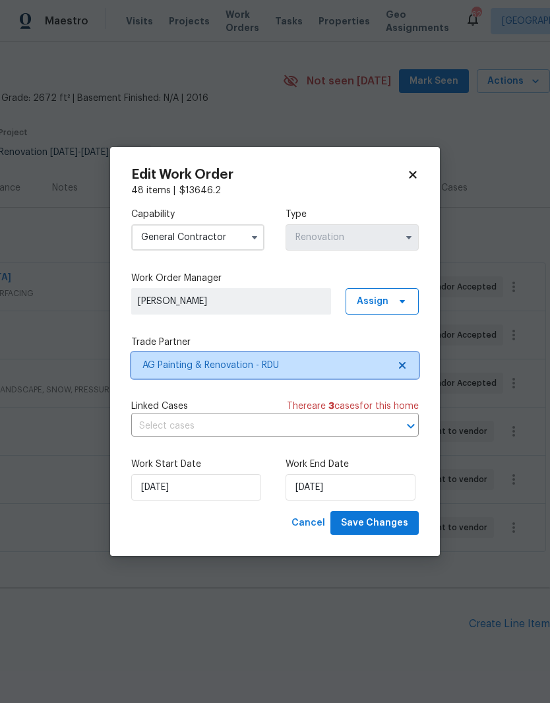
click at [401, 368] on icon at bounding box center [402, 365] width 11 height 11
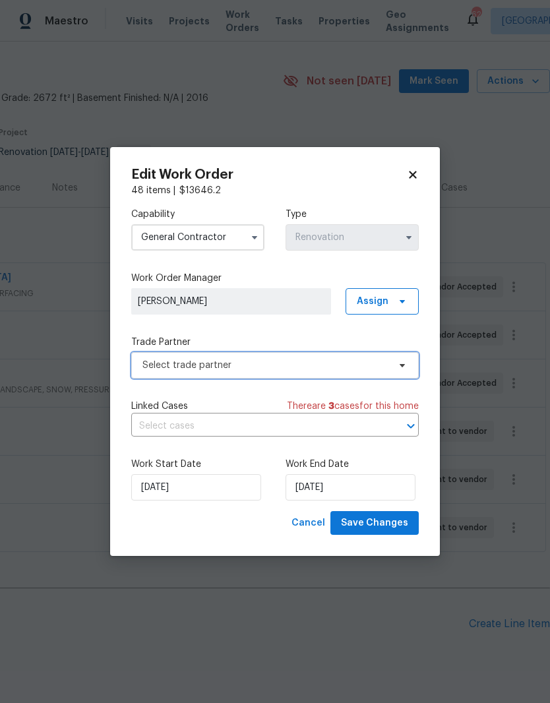
click at [281, 359] on span "Select trade partner" at bounding box center [266, 365] width 246 height 13
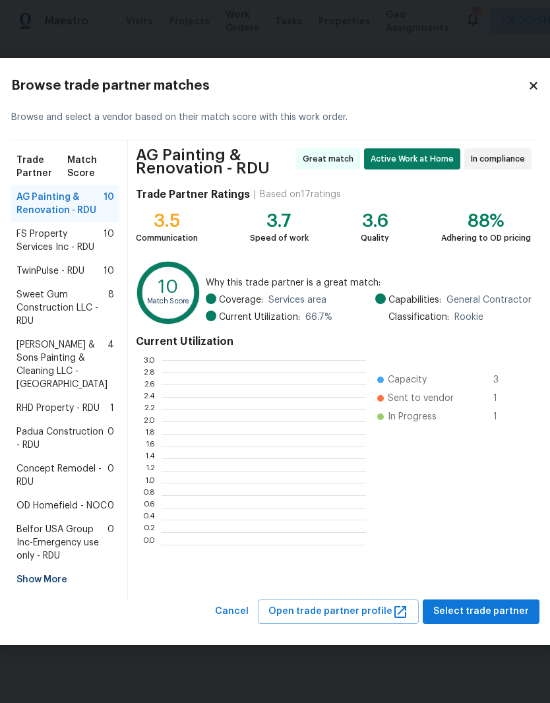
scroll to position [1, 1]
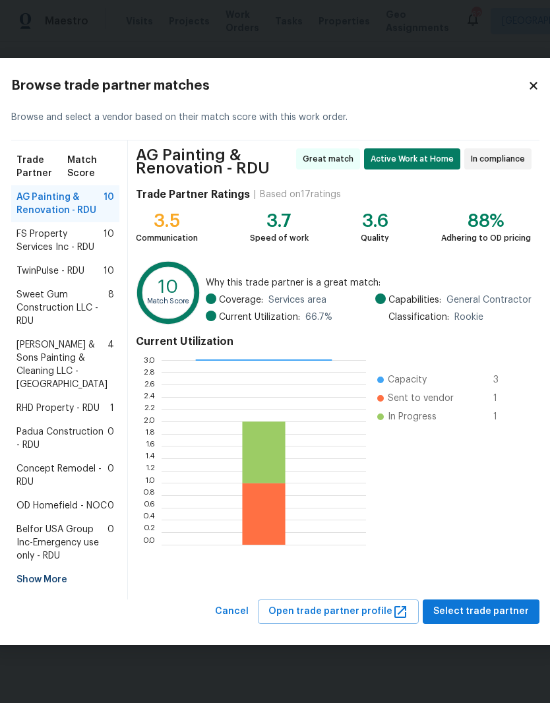
click at [62, 312] on span "Sweet Gum Construction LLC - RDU" at bounding box center [62, 308] width 92 height 40
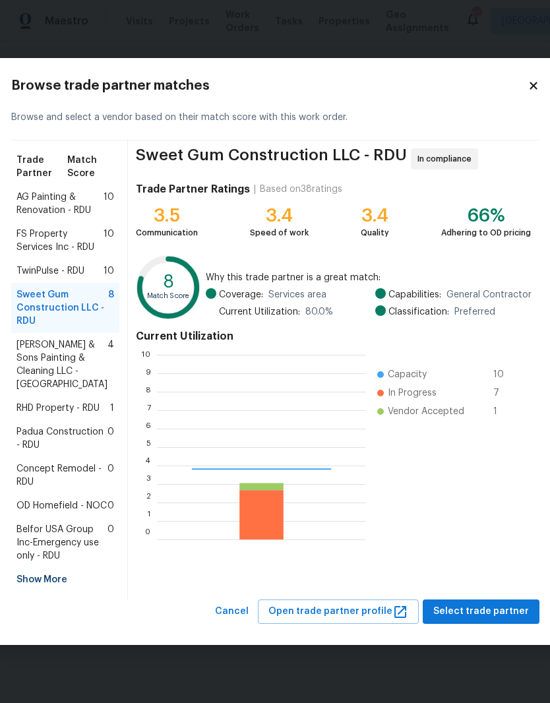
scroll to position [185, 209]
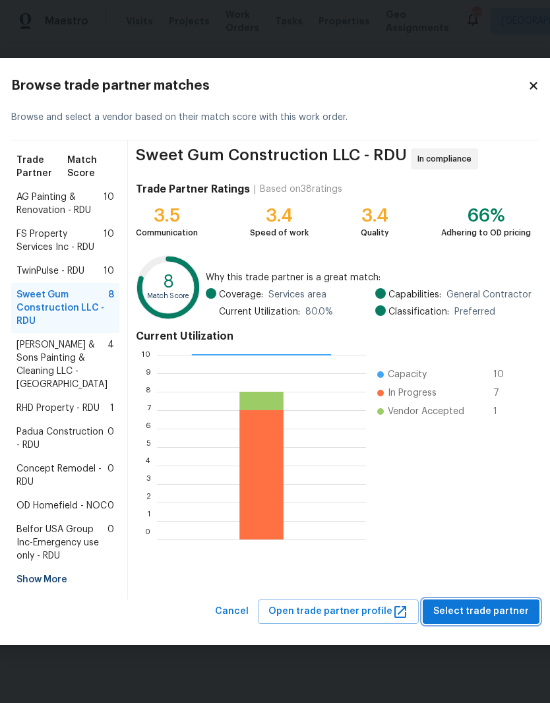
click at [472, 620] on span "Select trade partner" at bounding box center [481, 612] width 96 height 16
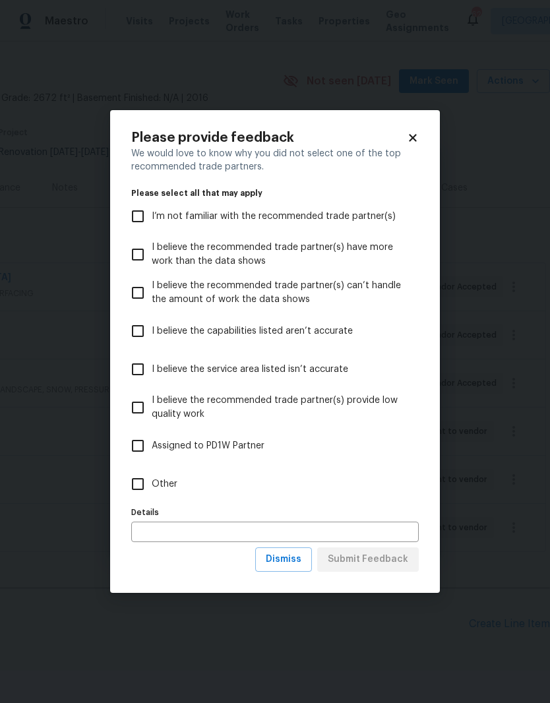
click at [140, 483] on input "Other" at bounding box center [138, 484] width 28 height 28
checkbox input "true"
click at [381, 560] on span "Submit Feedback" at bounding box center [368, 560] width 80 height 16
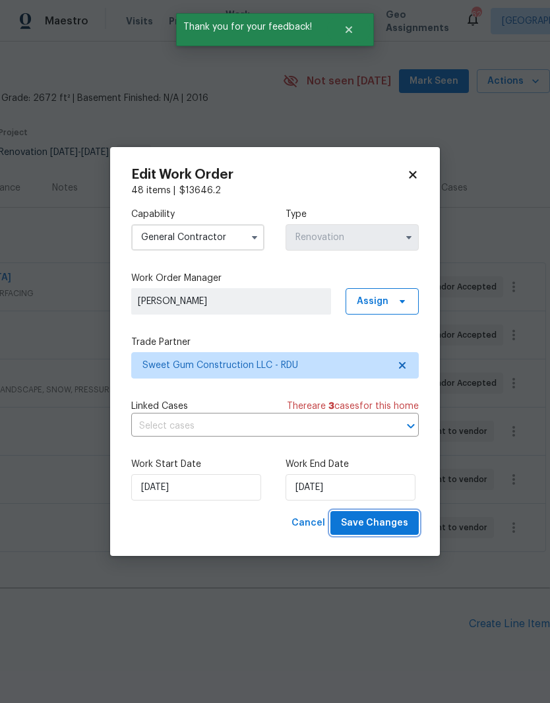
click at [389, 526] on span "Save Changes" at bounding box center [374, 523] width 67 height 16
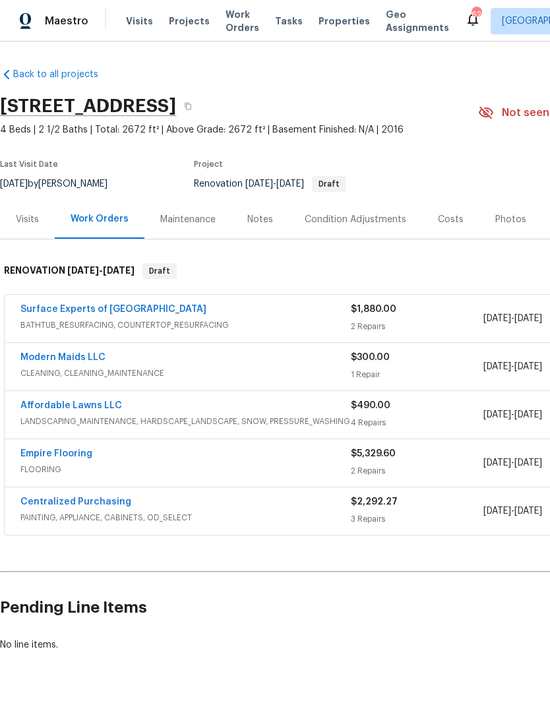
scroll to position [0, 0]
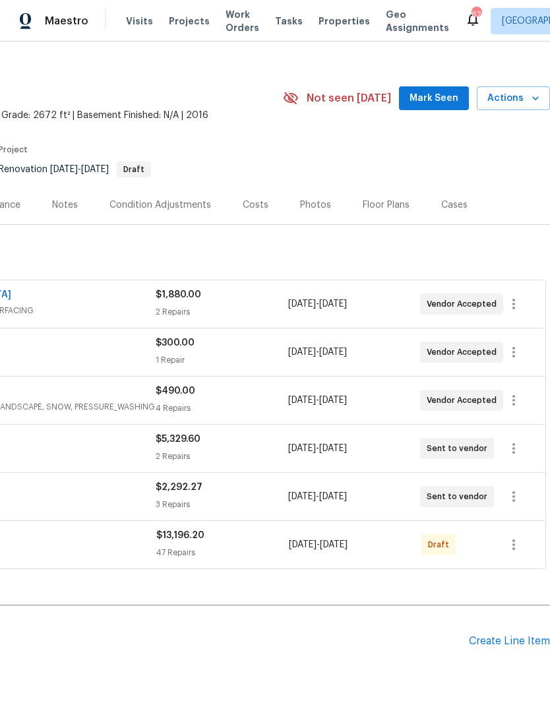
scroll to position [15, 195]
click at [514, 545] on icon "button" at bounding box center [514, 545] width 3 height 11
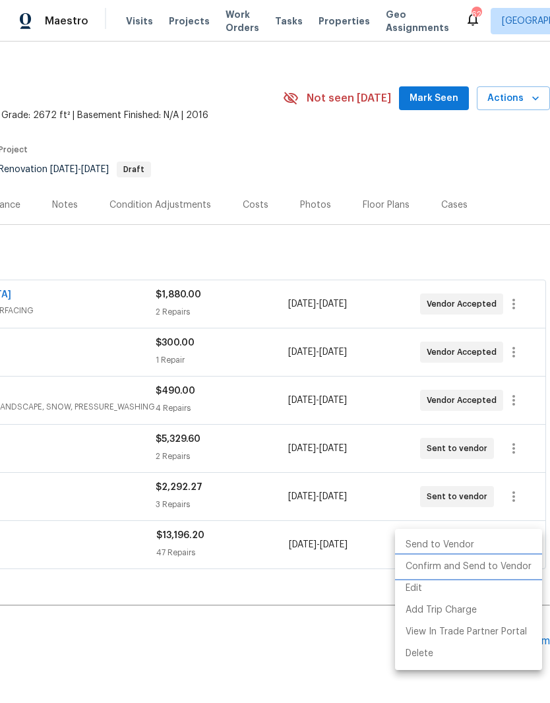
click at [479, 571] on li "Confirm and Send to Vendor" at bounding box center [468, 567] width 147 height 22
click at [435, 570] on li "Confirm and Send to Vendor" at bounding box center [468, 567] width 147 height 22
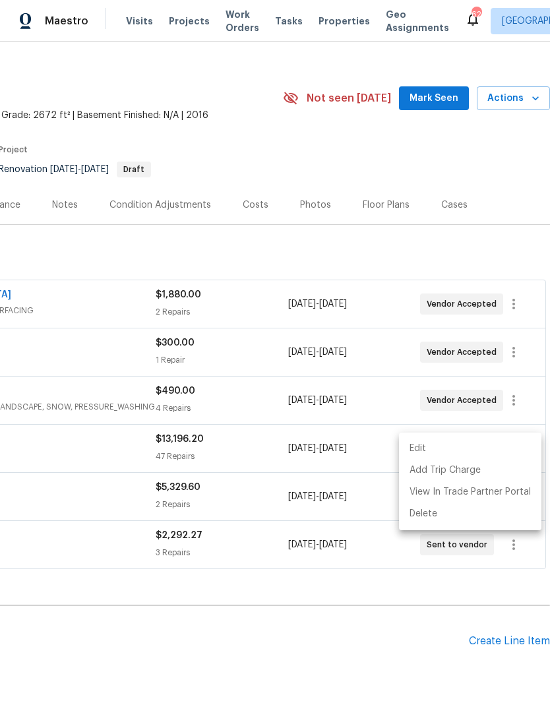
click at [335, 622] on div at bounding box center [275, 351] width 550 height 703
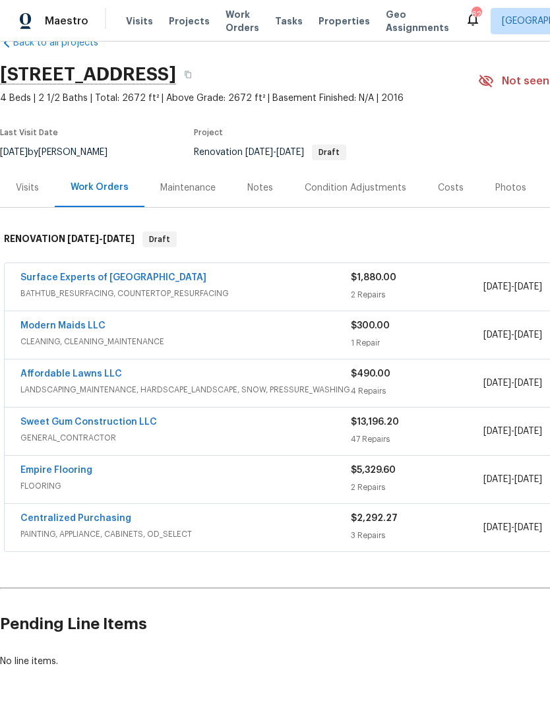
scroll to position [32, 0]
click at [134, 426] on link "Sweet Gum Construction LLC" at bounding box center [88, 422] width 137 height 9
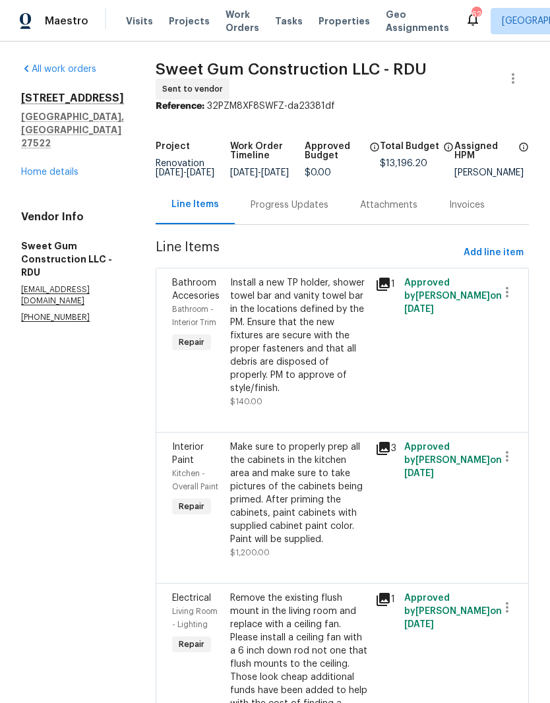
click at [329, 212] on div "Progress Updates" at bounding box center [290, 205] width 78 height 13
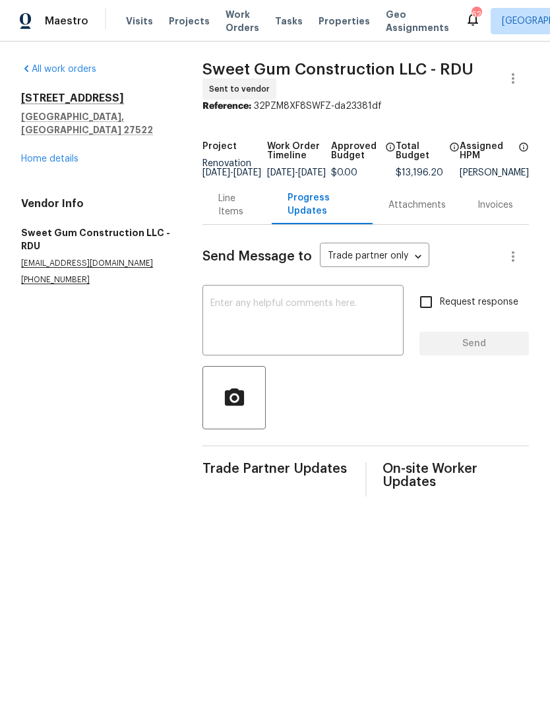
click at [324, 329] on textarea at bounding box center [302, 322] width 185 height 46
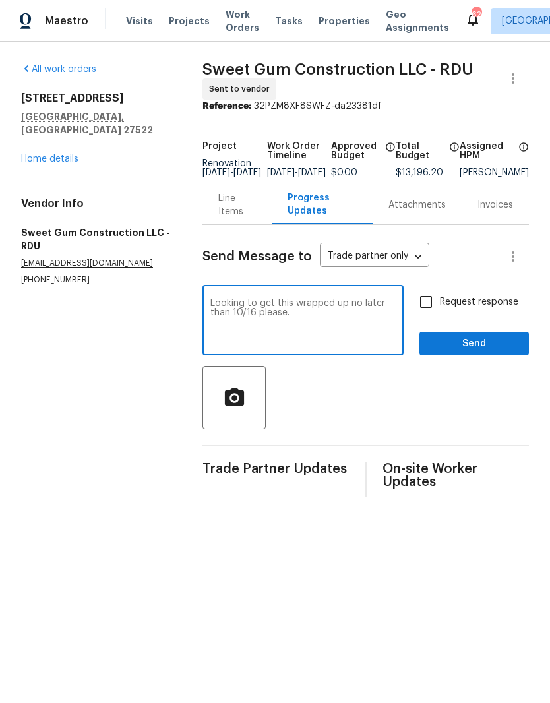
type textarea "Looking to get this wrapped up no later than 10/16 please."
click at [433, 302] on input "Request response" at bounding box center [426, 302] width 28 height 28
checkbox input "true"
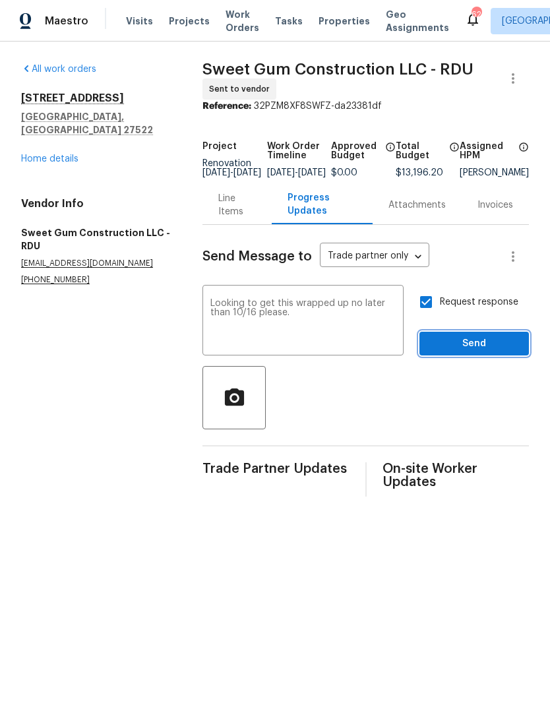
click at [455, 352] on span "Send" at bounding box center [474, 344] width 88 height 16
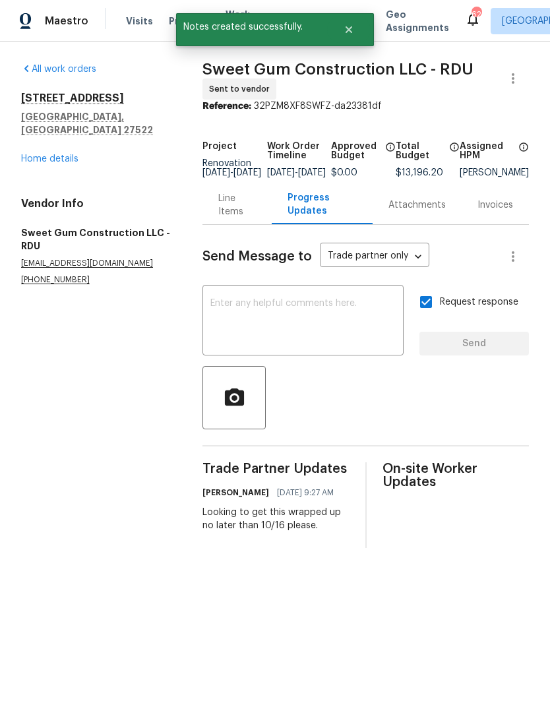
click at [59, 154] on link "Home details" at bounding box center [49, 158] width 57 height 9
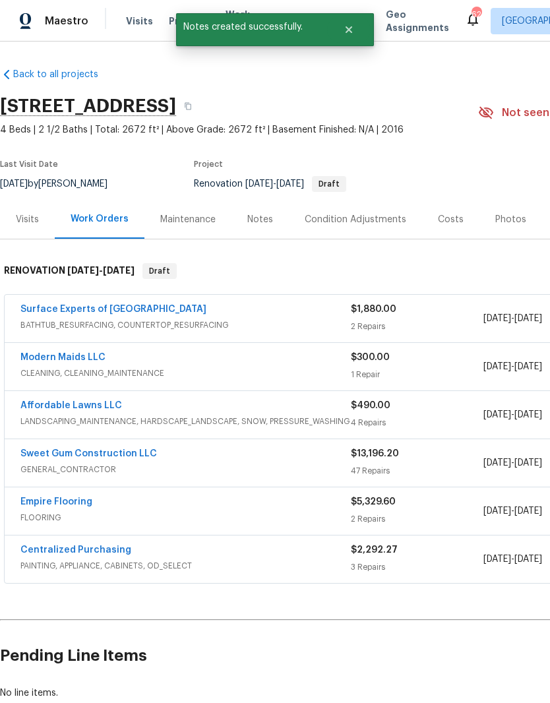
click at [84, 505] on link "Empire Flooring" at bounding box center [56, 501] width 72 height 9
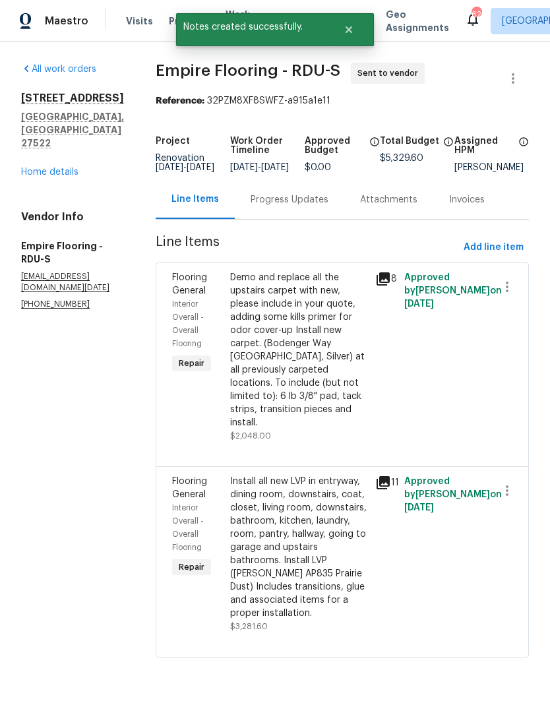
click at [308, 216] on div "Progress Updates" at bounding box center [290, 199] width 110 height 39
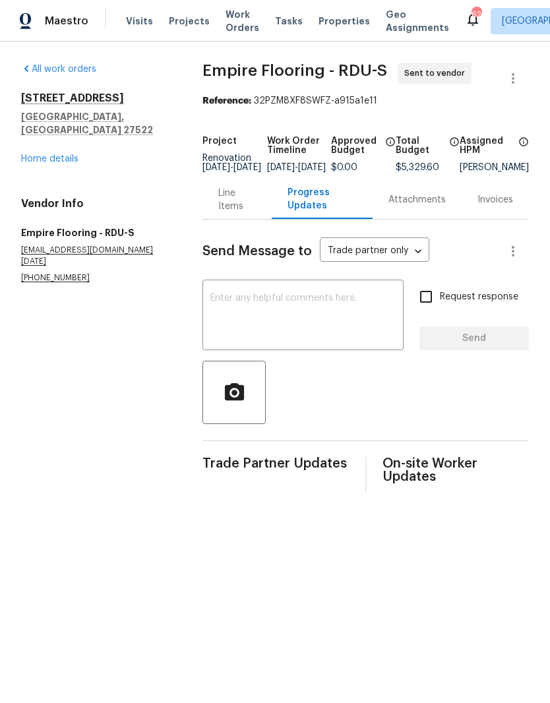
click at [276, 305] on textarea at bounding box center [302, 317] width 185 height 46
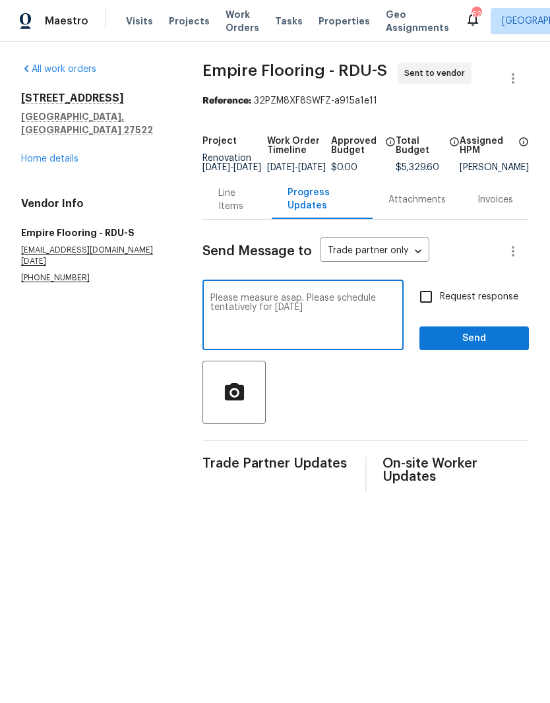
type textarea "Please measure asap. Please schedule tentatively for [DATE]"
click at [428, 306] on input "Request response" at bounding box center [426, 297] width 28 height 28
checkbox input "true"
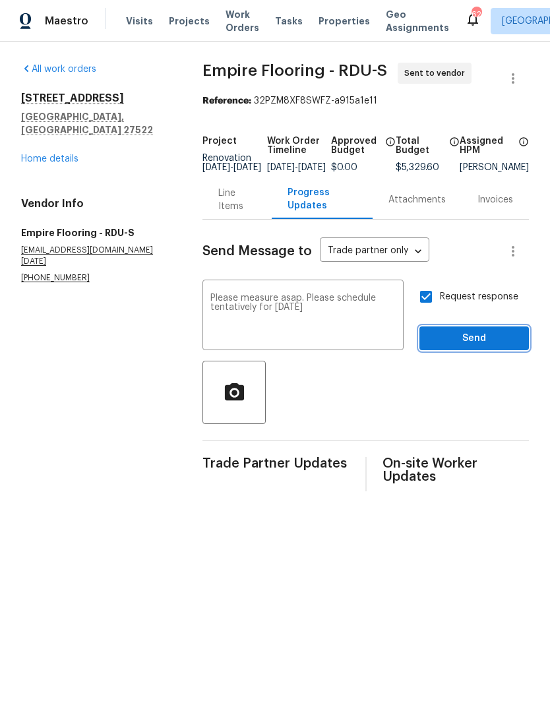
click at [458, 347] on span "Send" at bounding box center [474, 339] width 88 height 16
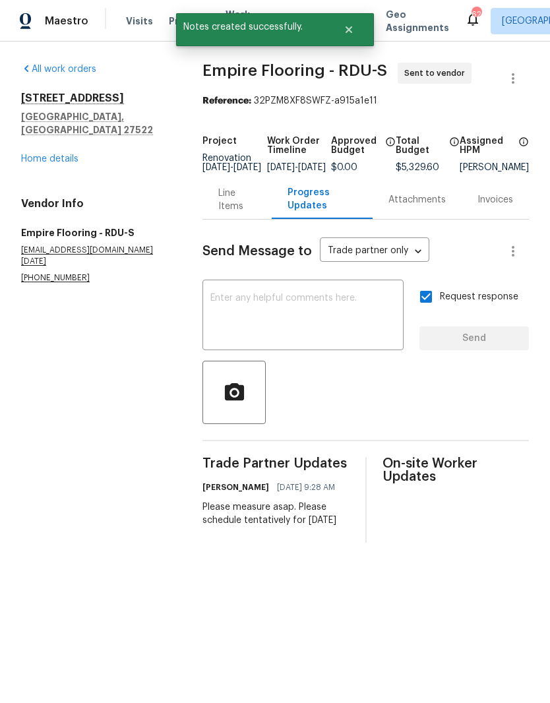
click at [40, 154] on link "Home details" at bounding box center [49, 158] width 57 height 9
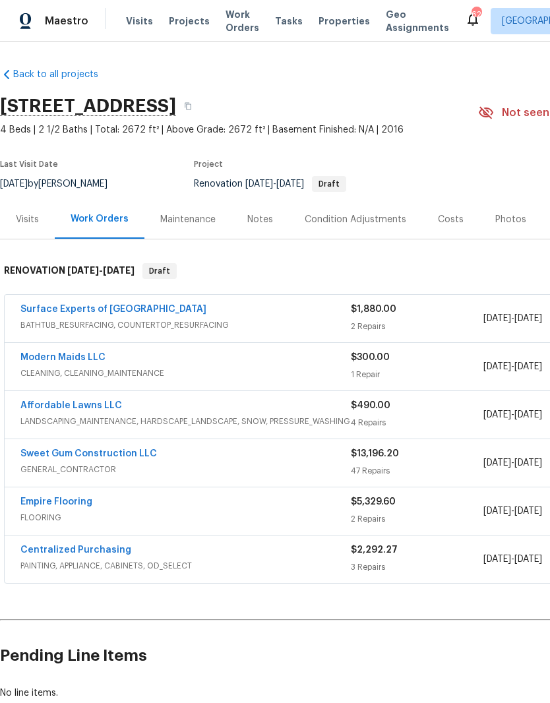
click at [55, 457] on link "Sweet Gum Construction LLC" at bounding box center [88, 453] width 137 height 9
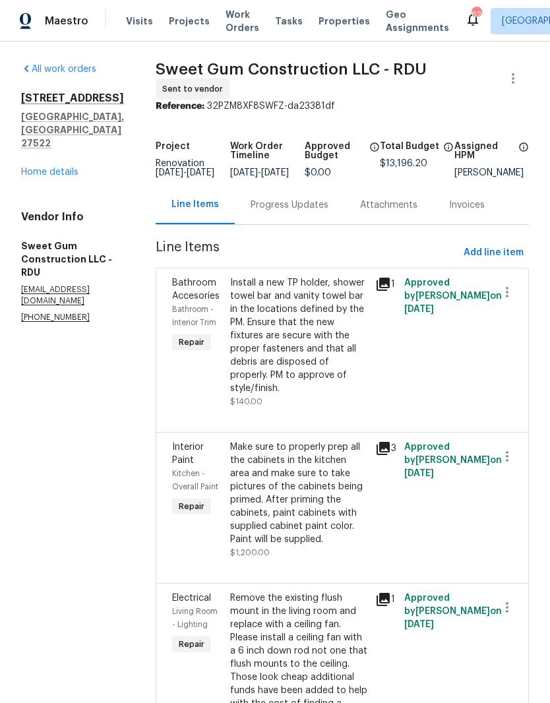
click at [309, 212] on div "Progress Updates" at bounding box center [290, 205] width 78 height 13
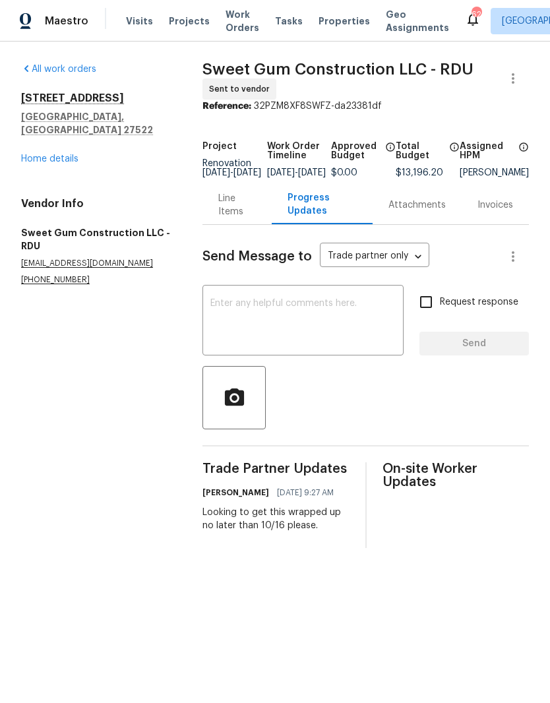
click at [216, 321] on textarea at bounding box center [302, 322] width 185 height 46
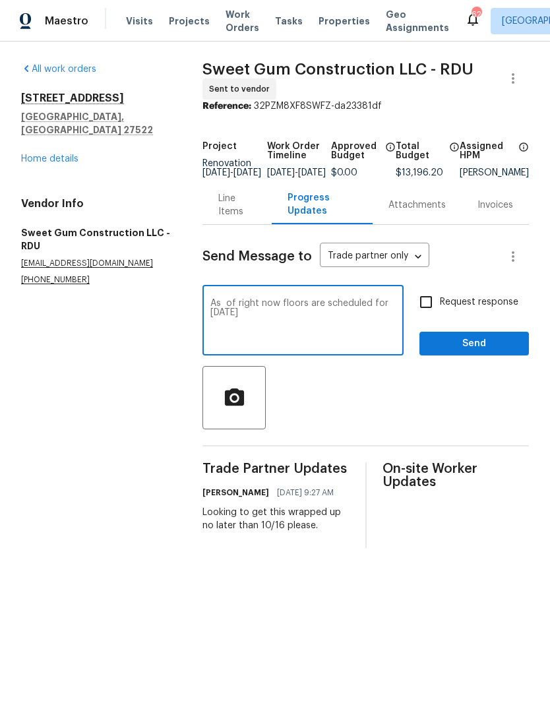
type textarea "As of right now floors are scheduled for [DATE]"
click at [429, 316] on input "Request response" at bounding box center [426, 302] width 28 height 28
checkbox input "true"
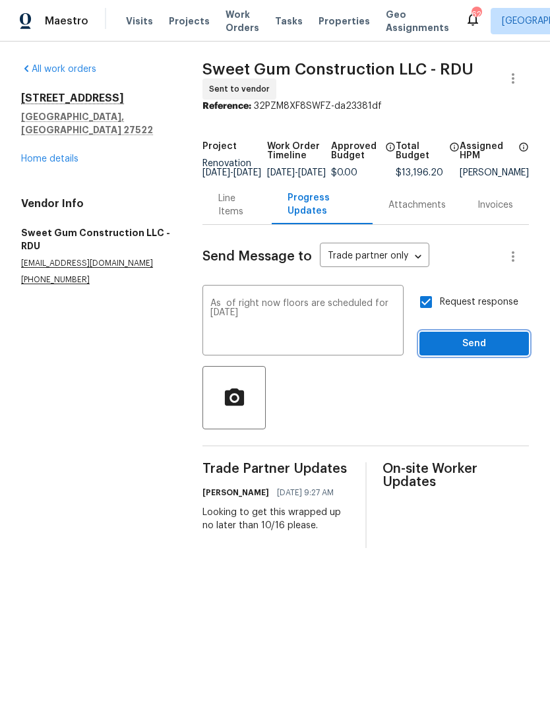
click at [466, 352] on span "Send" at bounding box center [474, 344] width 88 height 16
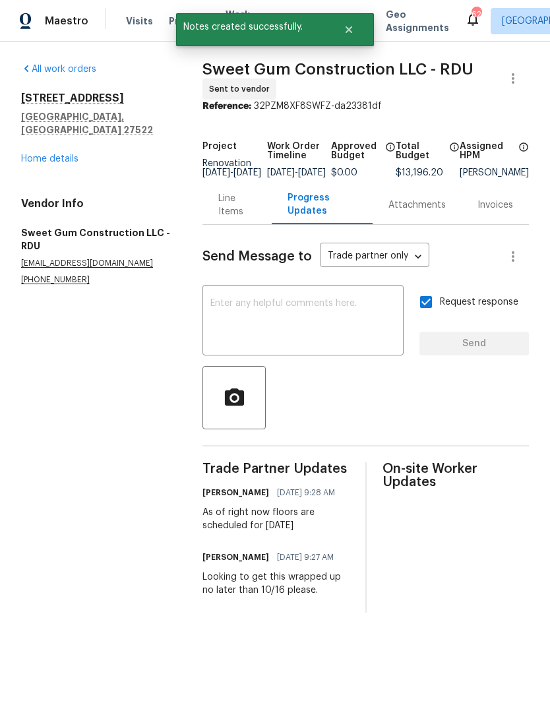
click at [36, 154] on link "Home details" at bounding box center [49, 158] width 57 height 9
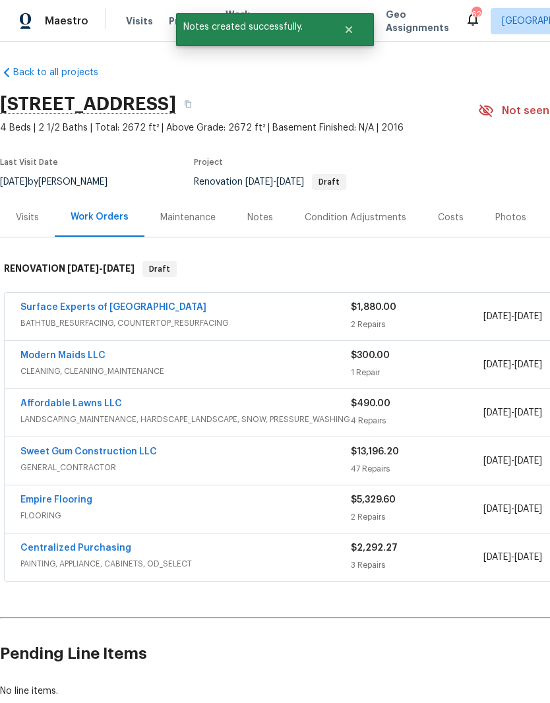
scroll to position [2, 0]
